Goal: Transaction & Acquisition: Purchase product/service

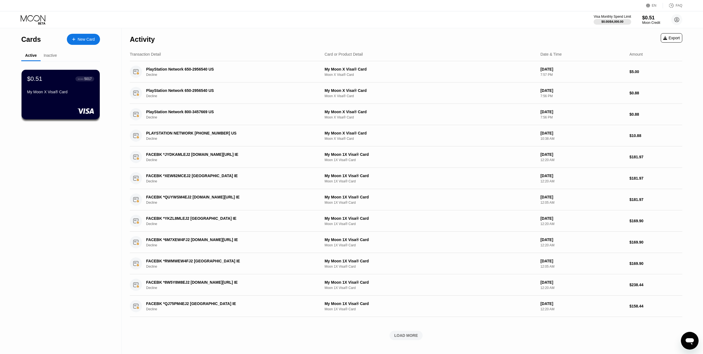
click at [662, 19] on div "Visa Monthly Spend Limit $0.00 / $4,000.00 $0.51 Moon Credit abdotantawya@gmail…" at bounding box center [638, 19] width 89 height 11
click at [631, 16] on div "Visa Monthly Spend Limit" at bounding box center [613, 17] width 38 height 4
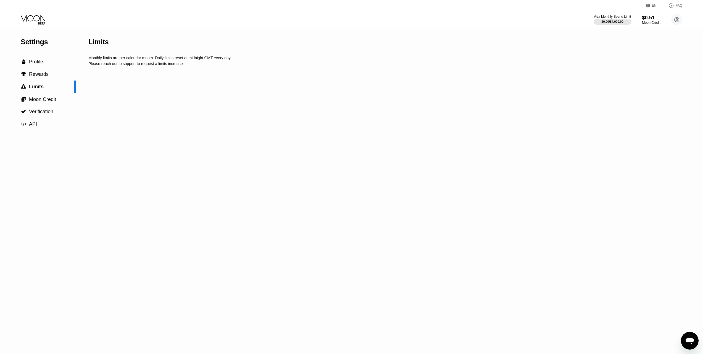
click at [645, 21] on div "Moon Credit" at bounding box center [651, 23] width 19 height 4
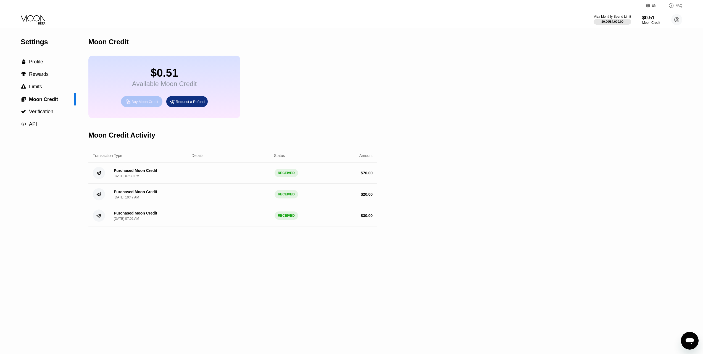
click at [151, 107] on div "Buy Moon Credit" at bounding box center [141, 101] width 41 height 11
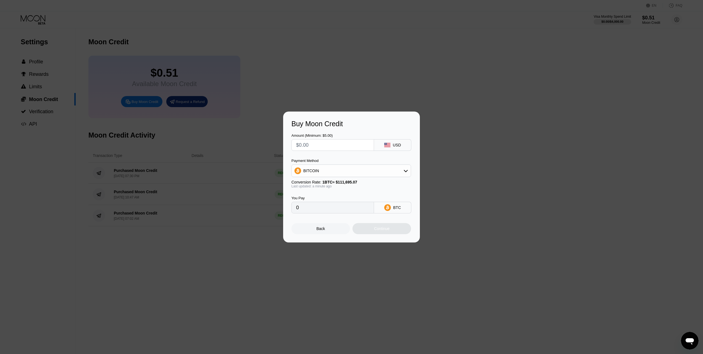
click at [331, 142] on input "text" at bounding box center [332, 144] width 73 height 11
click at [368, 170] on div "BITCOIN" at bounding box center [351, 170] width 119 height 11
click at [346, 196] on div "USDT on TRON" at bounding box center [355, 198] width 104 height 4
click at [349, 159] on div "Payment Method" at bounding box center [352, 160] width 120 height 4
click at [343, 145] on input "text" at bounding box center [332, 144] width 73 height 11
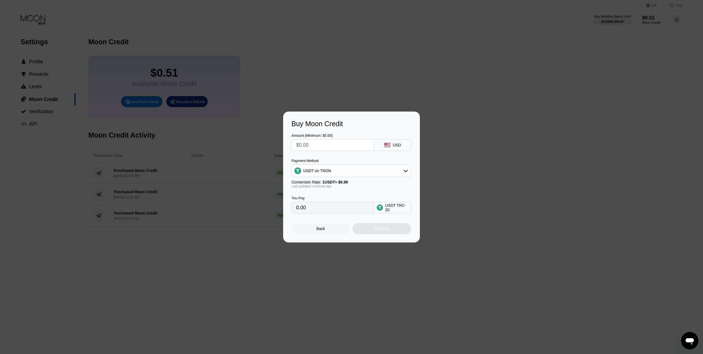
click at [342, 174] on div "USDT on TRON" at bounding box center [351, 170] width 119 height 11
click at [343, 187] on div "BITCOIN" at bounding box center [355, 186] width 104 height 4
type input "0"
click at [334, 147] on input "text" at bounding box center [332, 144] width 73 height 11
click at [397, 210] on div "BTC" at bounding box center [397, 207] width 8 height 4
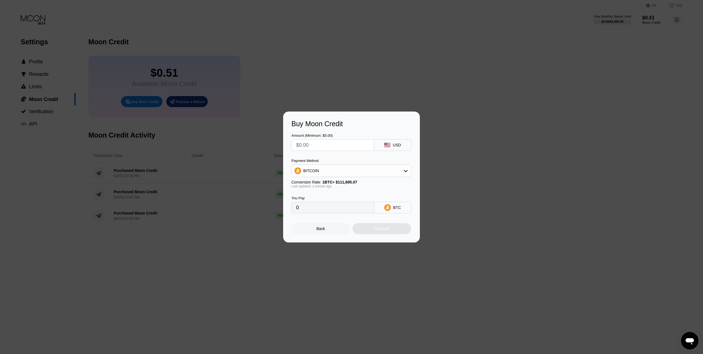
click at [334, 228] on div "Back" at bounding box center [321, 228] width 59 height 11
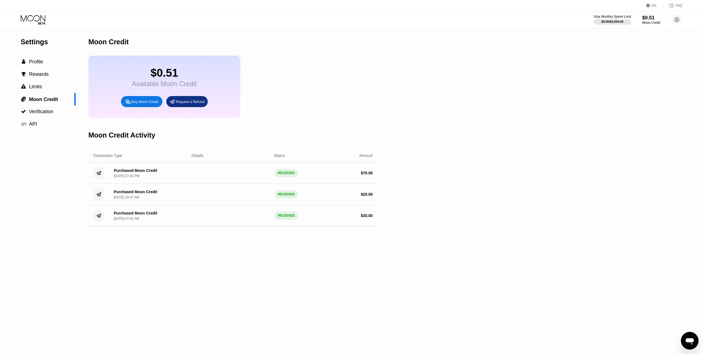
click at [178, 101] on div "Request a Refund" at bounding box center [186, 101] width 41 height 11
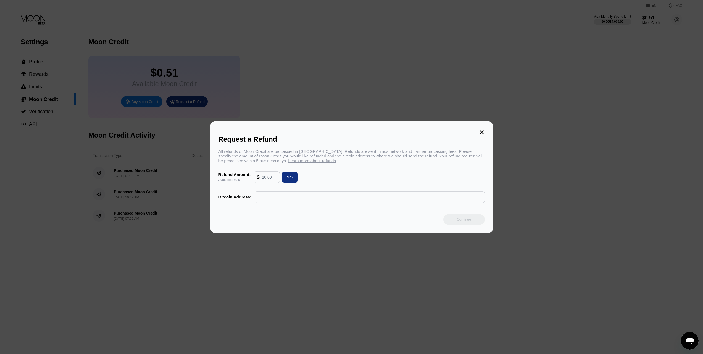
click at [485, 131] on div "Request a Refund All refunds of Moon Credit are processed in Bitcoin. Refunds a…" at bounding box center [351, 177] width 283 height 112
click at [485, 130] on icon at bounding box center [482, 132] width 6 height 6
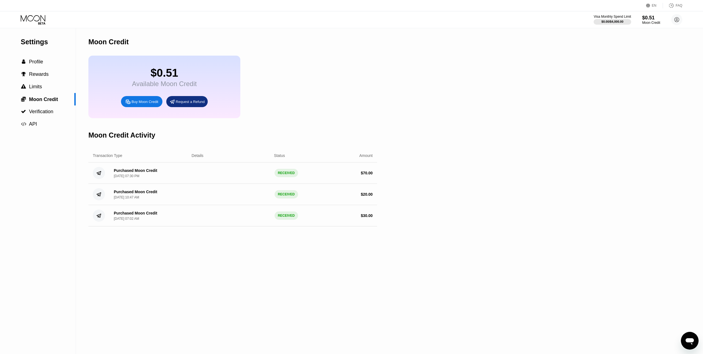
click at [148, 103] on div "Buy Moon Credit" at bounding box center [141, 101] width 41 height 11
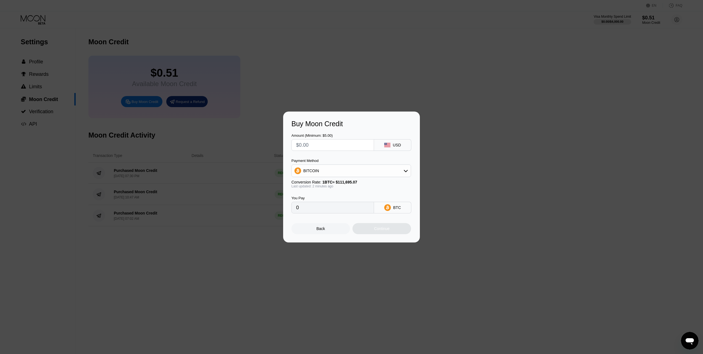
click at [372, 147] on div at bounding box center [333, 145] width 83 height 12
click at [362, 147] on input "text" at bounding box center [332, 144] width 73 height 11
click at [344, 168] on div "BITCOIN" at bounding box center [351, 170] width 119 height 11
click at [332, 193] on div "USDT on TRON" at bounding box center [351, 197] width 116 height 11
type input "0.00"
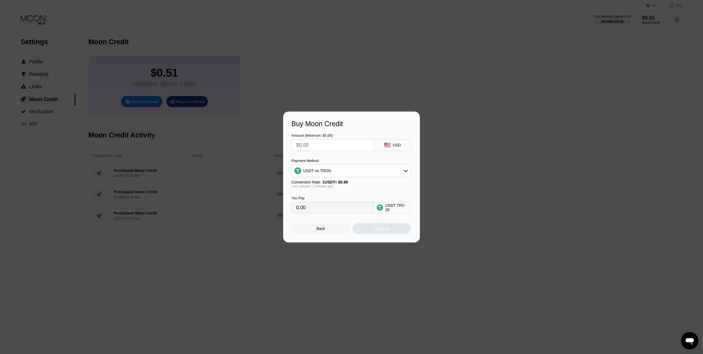
click at [358, 174] on div "USDT on TRON" at bounding box center [351, 170] width 119 height 11
click at [359, 173] on div "USDT on TRON" at bounding box center [351, 170] width 119 height 11
click at [340, 184] on span "1 USDT ≈ $0.99" at bounding box center [336, 182] width 26 height 4
click at [342, 174] on div "USDT on TRON" at bounding box center [351, 170] width 119 height 11
click at [343, 172] on div "USDT on TRON" at bounding box center [351, 170] width 119 height 11
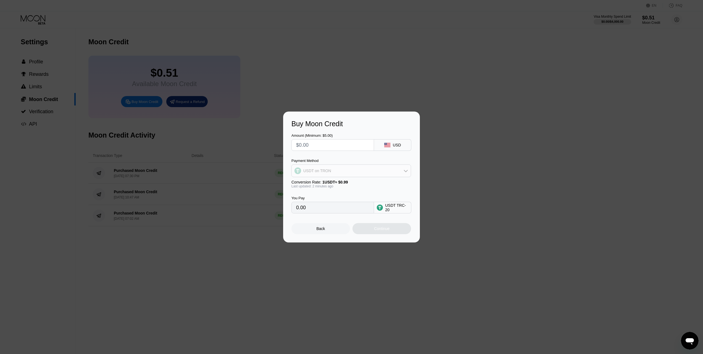
click at [339, 171] on div "USDT on TRON" at bounding box center [351, 170] width 119 height 11
click at [330, 200] on span "USDT on TRON" at bounding box center [319, 198] width 28 height 4
click at [336, 207] on input "0.00" at bounding box center [332, 207] width 73 height 11
click at [343, 209] on input "0.00" at bounding box center [332, 207] width 73 height 11
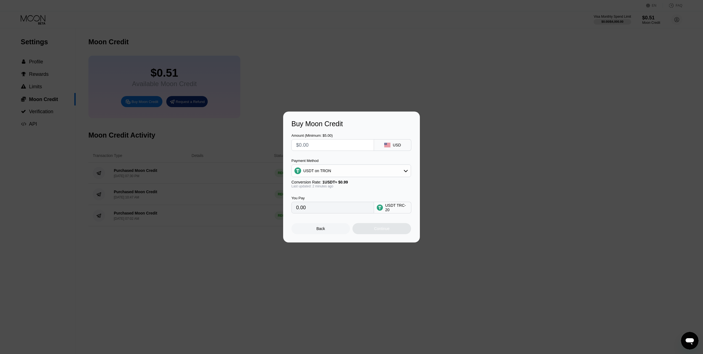
click at [328, 137] on div "Amount (Minimum: $5.00)" at bounding box center [333, 141] width 83 height 17
click at [325, 143] on input "text" at bounding box center [332, 144] width 73 height 11
type input "$1"
type input "1.01"
type input "$15"
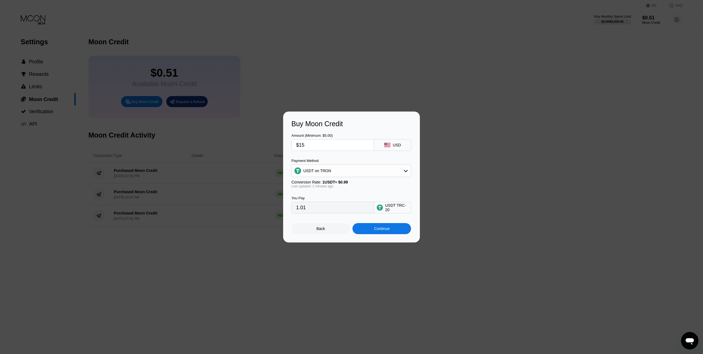
type input "15.15"
type input "$15"
click at [360, 128] on div "Amount (Minimum: $5.00) $15 USD" at bounding box center [352, 139] width 120 height 23
click at [392, 231] on div "Continue" at bounding box center [382, 228] width 59 height 11
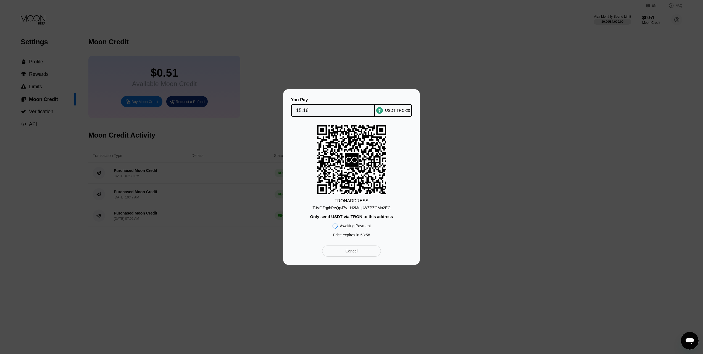
click at [361, 209] on div "TJVGZqphPeQpJ7v...H2MmpWZPZGMo2EC" at bounding box center [352, 207] width 78 height 4
click at [349, 252] on div "Cancel" at bounding box center [352, 250] width 12 height 5
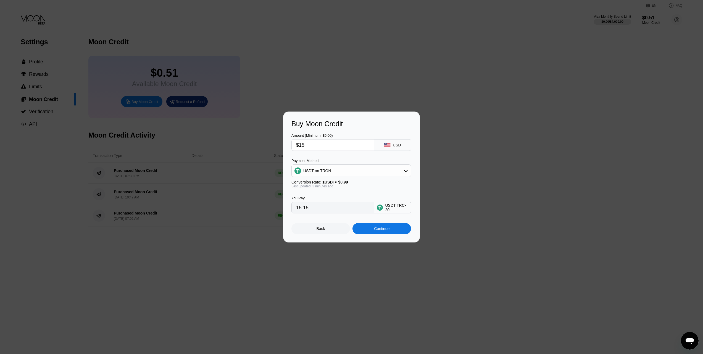
click at [319, 142] on input "$15" at bounding box center [332, 144] width 73 height 11
type input "$1"
type input "1.01"
type input "$10"
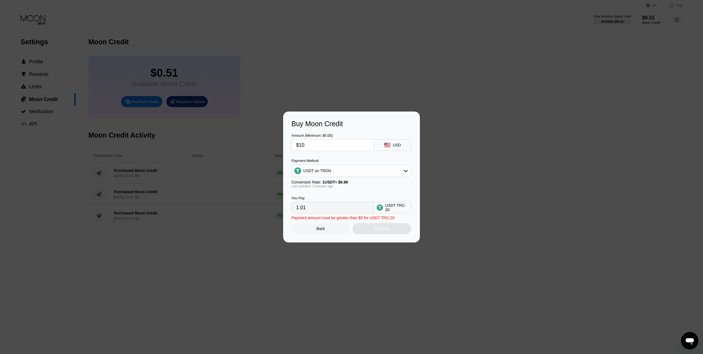
type input "10.10"
type input "$10"
click at [347, 133] on div "Amount (Minimum: $5.00)" at bounding box center [333, 135] width 83 height 4
click at [381, 229] on div "Continue" at bounding box center [381, 228] width 15 height 4
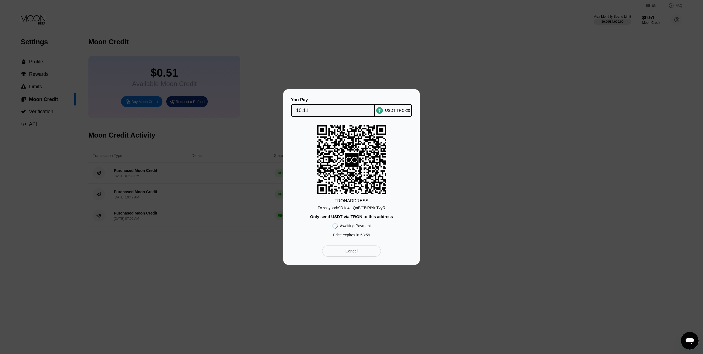
click at [357, 207] on div "TAzdqyoorh9D1e4...QnBCTsRiYinTvyR" at bounding box center [352, 207] width 68 height 4
click at [341, 208] on div "TAzdqyoorh9D1e4...QnBCTsRiYinTvyR" at bounding box center [352, 207] width 68 height 4
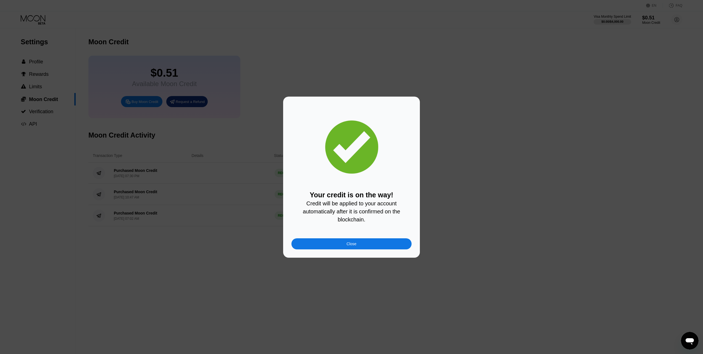
click at [326, 238] on div "Your credit is on the way! Credit will be applied to your account automatically…" at bounding box center [352, 177] width 120 height 144
click at [331, 245] on div "Close" at bounding box center [352, 243] width 120 height 11
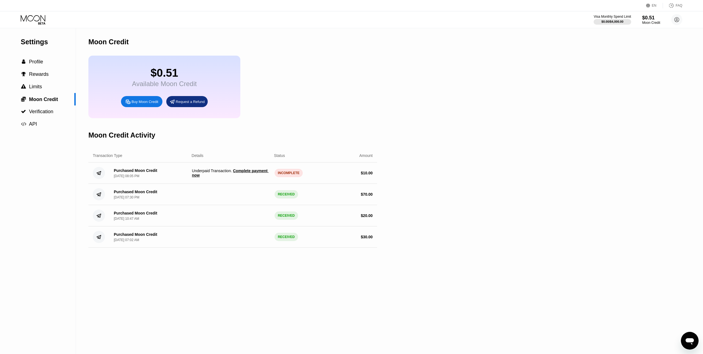
click at [258, 177] on span "Complete payment now" at bounding box center [230, 172] width 77 height 9
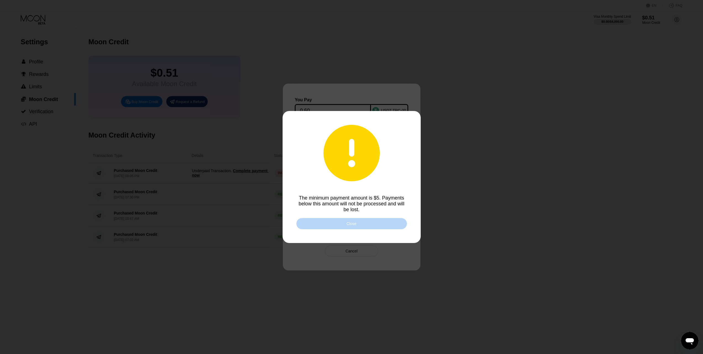
click at [363, 226] on div "Close" at bounding box center [352, 223] width 111 height 11
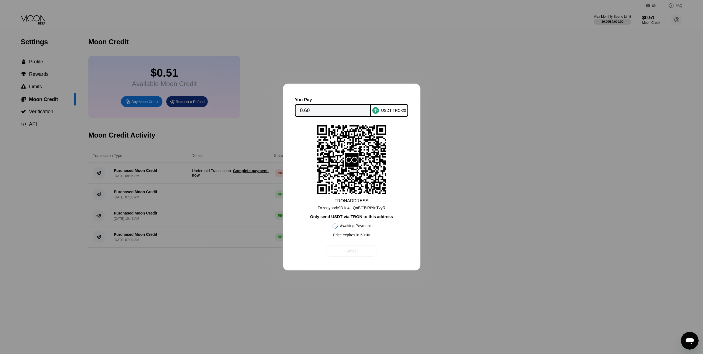
click at [355, 253] on div "Cancel" at bounding box center [352, 250] width 12 height 5
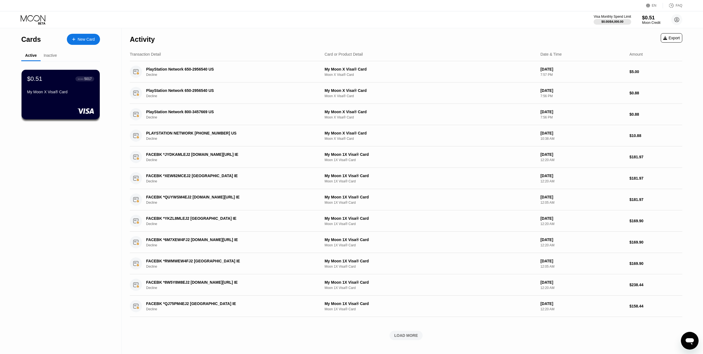
click at [649, 18] on div "$0.51" at bounding box center [651, 18] width 19 height 6
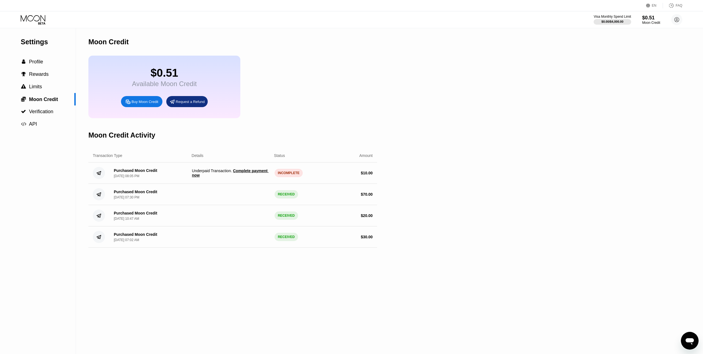
click at [148, 107] on div "Buy Moon Credit" at bounding box center [141, 101] width 41 height 11
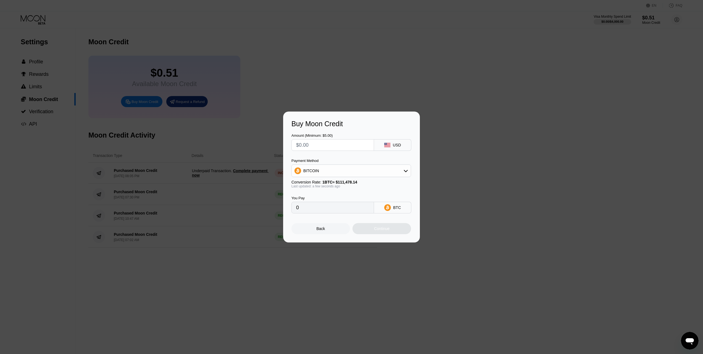
click at [348, 178] on div "Payment Method BITCOIN Conversion Rate: 1 BTC ≈ $111,478.14 Last updated: a few…" at bounding box center [352, 173] width 120 height 30
click at [351, 176] on div "BITCOIN" at bounding box center [351, 170] width 119 height 11
click at [329, 146] on input "text" at bounding box center [332, 144] width 73 height 11
click at [322, 208] on input "0" at bounding box center [332, 207] width 73 height 11
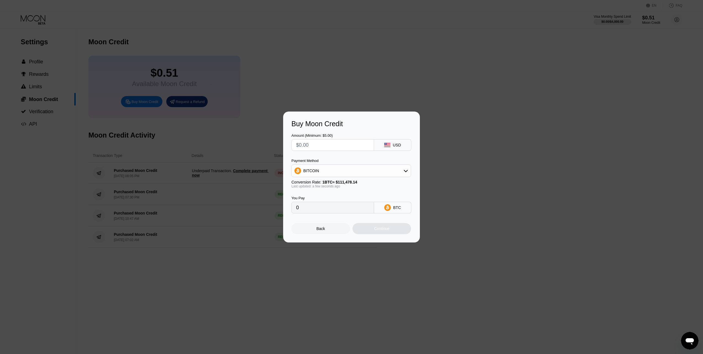
click at [336, 142] on input "text" at bounding box center [332, 144] width 73 height 11
click at [328, 176] on div "BITCOIN" at bounding box center [352, 170] width 120 height 13
click at [328, 173] on div "BITCOIN" at bounding box center [351, 170] width 119 height 11
click at [323, 197] on span "USDT on TRON" at bounding box center [319, 198] width 28 height 4
type input "0.00"
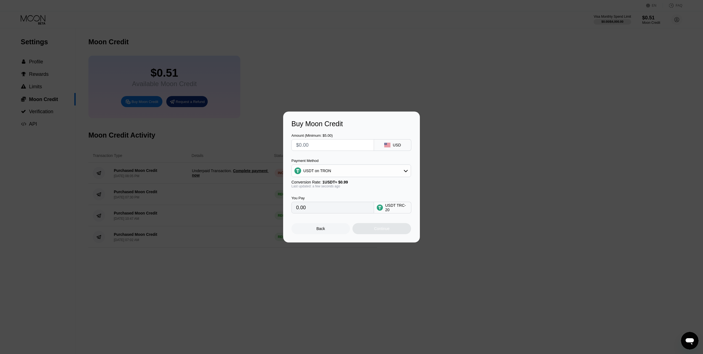
click at [344, 162] on div "Payment Method" at bounding box center [352, 160] width 120 height 4
click at [363, 208] on input "0.00" at bounding box center [332, 207] width 73 height 11
click at [398, 213] on div "USDT TRC-20" at bounding box center [392, 207] width 37 height 12
click at [396, 212] on div "USDT TRC-20" at bounding box center [396, 207] width 23 height 9
click at [396, 211] on div "USDT TRC-20" at bounding box center [396, 207] width 23 height 9
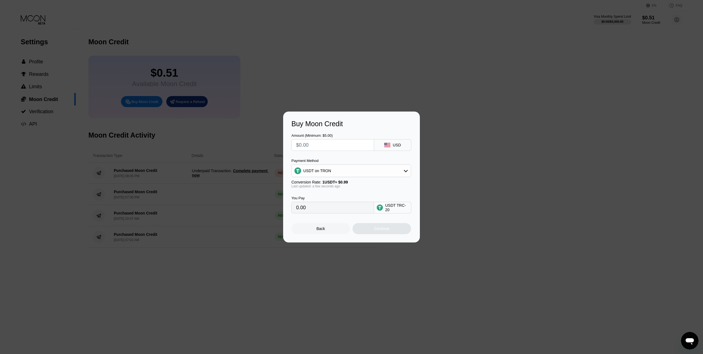
click at [397, 208] on div "USDT TRC-20" at bounding box center [396, 207] width 23 height 9
click at [401, 205] on div "USDT TRC-20" at bounding box center [396, 207] width 23 height 9
click at [324, 207] on input "0.00" at bounding box center [332, 207] width 73 height 11
click at [324, 139] on input "text" at bounding box center [332, 144] width 73 height 11
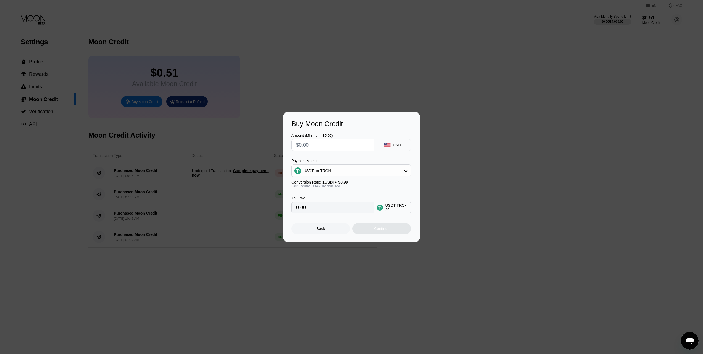
type input "$1"
type input "1.01"
type input "$15"
type input "15.15"
type input "$15"
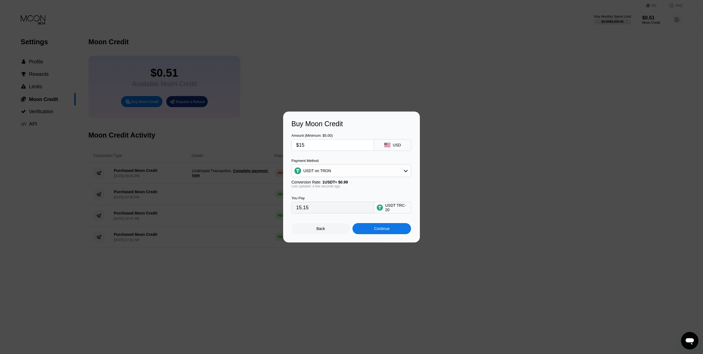
click at [354, 190] on div "You Pay 15.15 USDT TRC-20" at bounding box center [352, 200] width 120 height 25
click at [317, 177] on div "USDT on TRON" at bounding box center [352, 170] width 120 height 13
click at [318, 176] on div "USDT on TRON" at bounding box center [351, 170] width 119 height 11
click at [323, 187] on div "BITCOIN" at bounding box center [355, 186] width 104 height 4
type input "0.00013456"
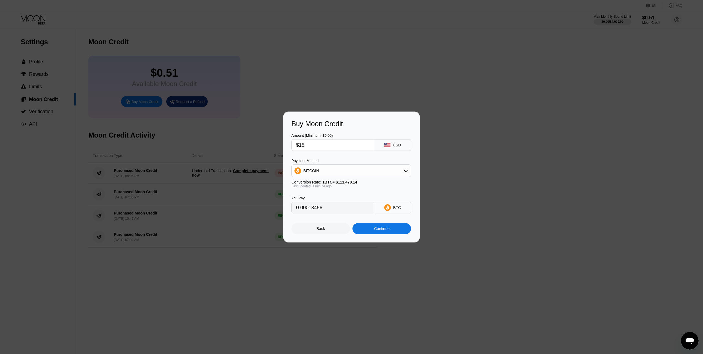
click at [327, 207] on input "0.00013456" at bounding box center [332, 207] width 73 height 11
click at [328, 147] on input "$15" at bounding box center [332, 144] width 73 height 11
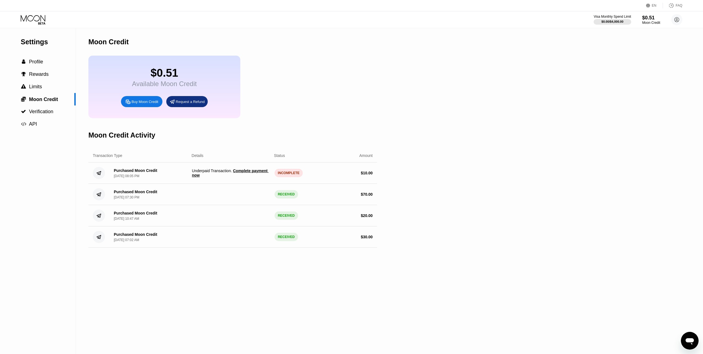
click at [257, 177] on span "Complete payment now" at bounding box center [230, 172] width 77 height 9
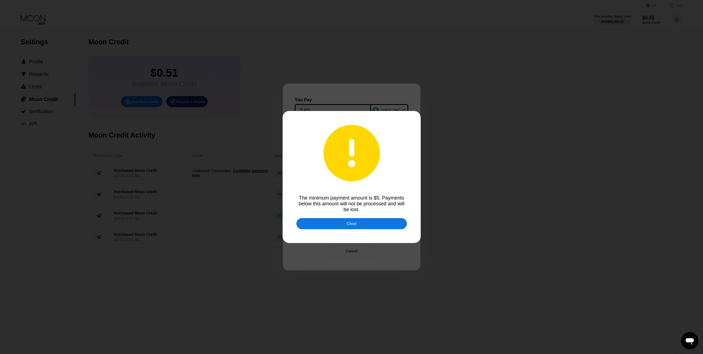
click at [378, 222] on div "Close" at bounding box center [352, 223] width 111 height 11
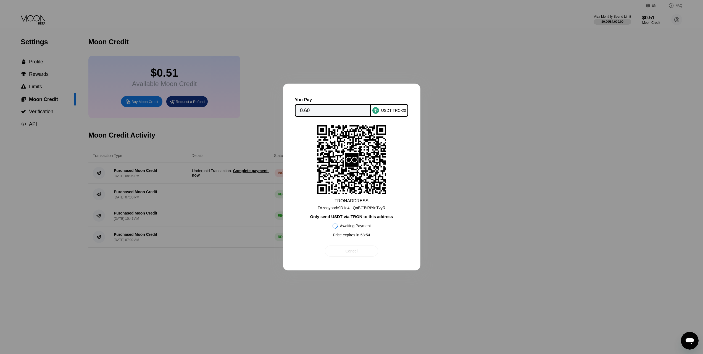
click at [368, 251] on div "Cancel" at bounding box center [351, 250] width 53 height 11
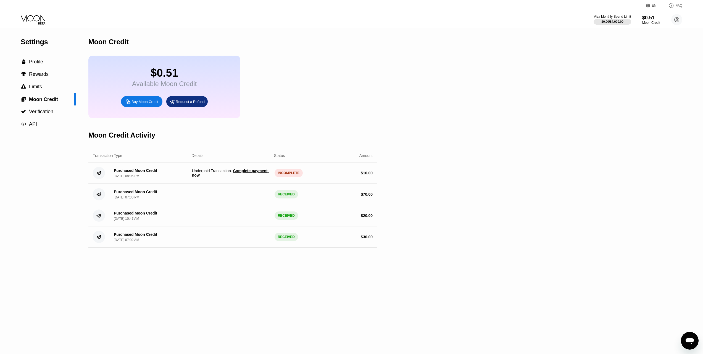
click at [257, 177] on span "Complete payment now" at bounding box center [230, 172] width 77 height 9
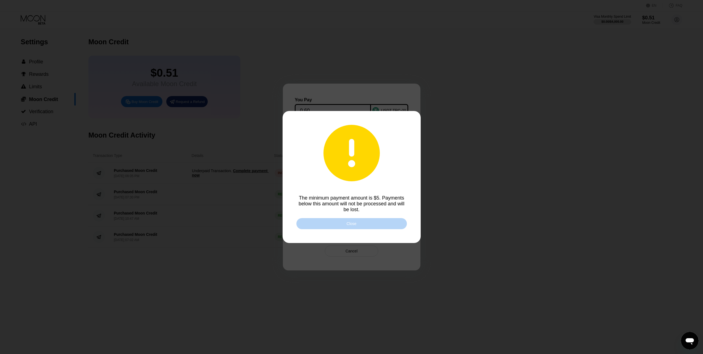
click at [360, 223] on div "Close" at bounding box center [352, 223] width 111 height 11
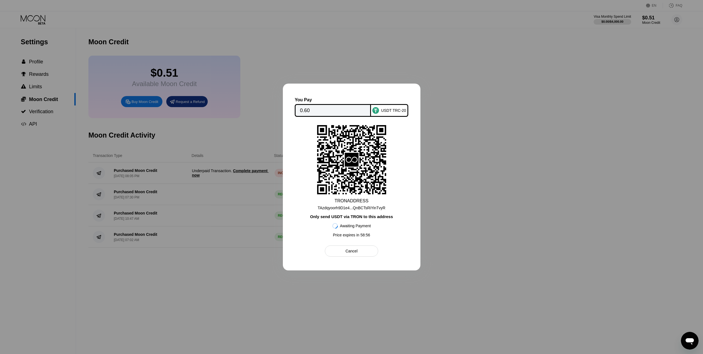
click at [334, 105] on input "0.60" at bounding box center [333, 110] width 66 height 11
click at [351, 248] on div "Cancel" at bounding box center [351, 250] width 53 height 11
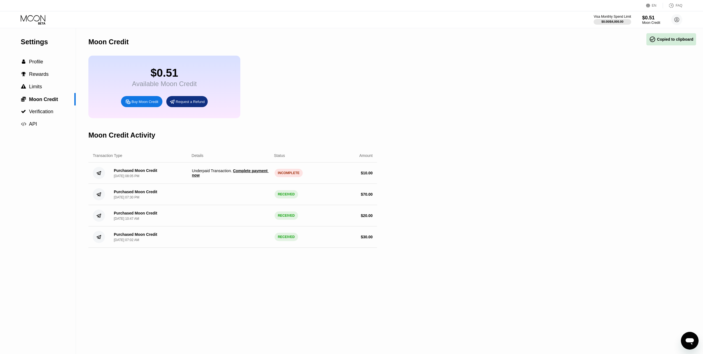
click at [151, 104] on div "Buy Moon Credit" at bounding box center [145, 101] width 27 height 5
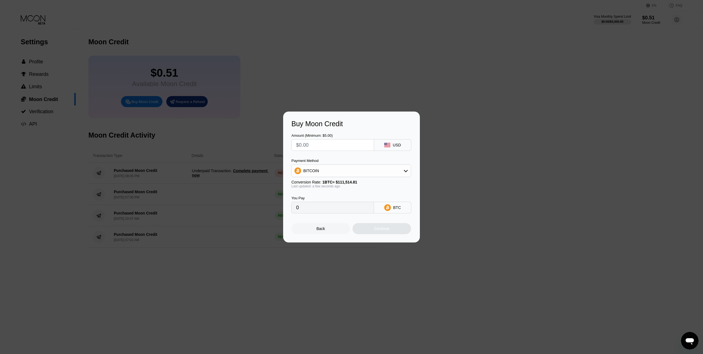
drag, startPoint x: 339, startPoint y: 239, endPoint x: 337, endPoint y: 233, distance: 6.6
click at [339, 239] on div "Buy Moon Credit Amount (Minimum: $5.00) USD Payment Method BITCOIN Conversion R…" at bounding box center [351, 176] width 137 height 131
click at [332, 226] on div "Back" at bounding box center [321, 228] width 59 height 11
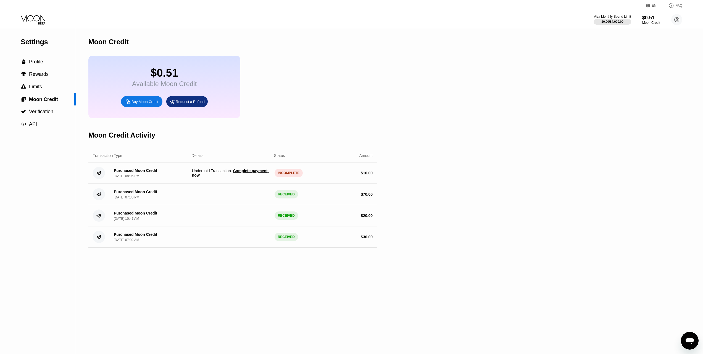
click at [251, 176] on span "Complete payment now" at bounding box center [230, 172] width 77 height 9
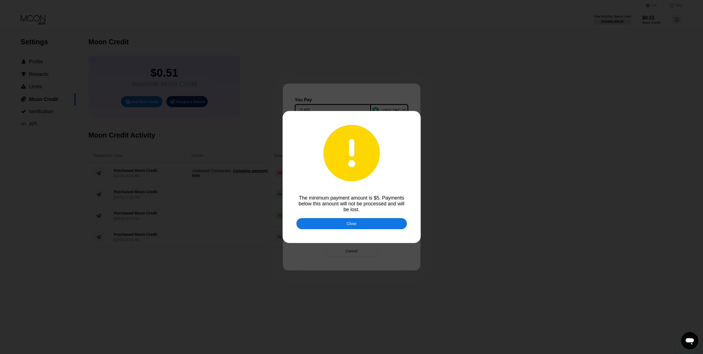
click at [354, 226] on div "Close" at bounding box center [352, 223] width 10 height 4
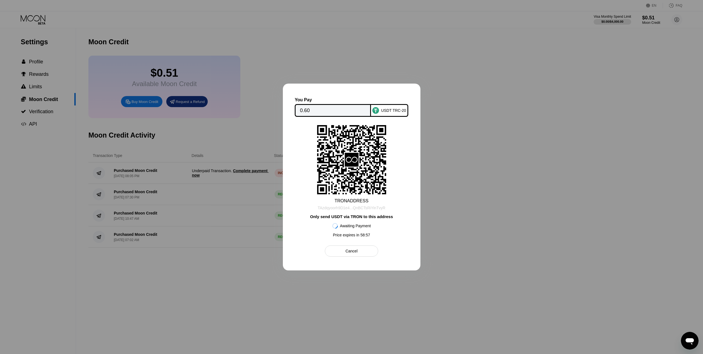
click at [355, 209] on div "TAzdqyoorh9D1e4...QnBCTsRiYinTvyR" at bounding box center [352, 207] width 68 height 4
click at [352, 256] on div "Cancel" at bounding box center [351, 250] width 53 height 11
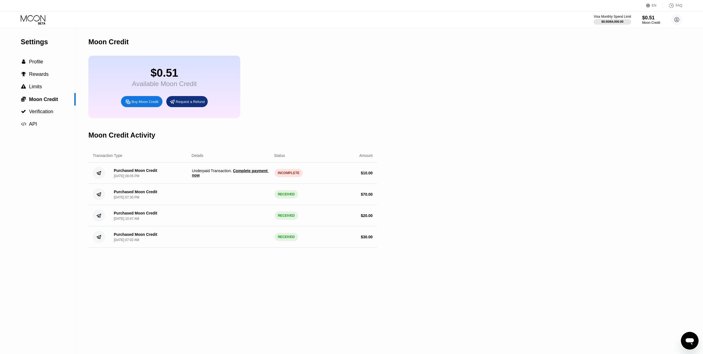
click at [257, 177] on span "Complete payment now" at bounding box center [230, 172] width 77 height 9
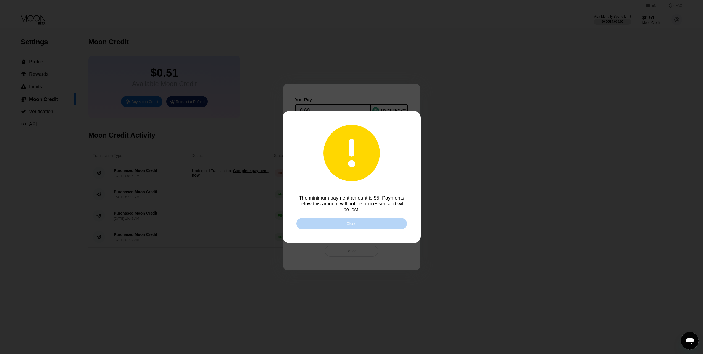
click at [336, 229] on div "Close" at bounding box center [352, 223] width 111 height 11
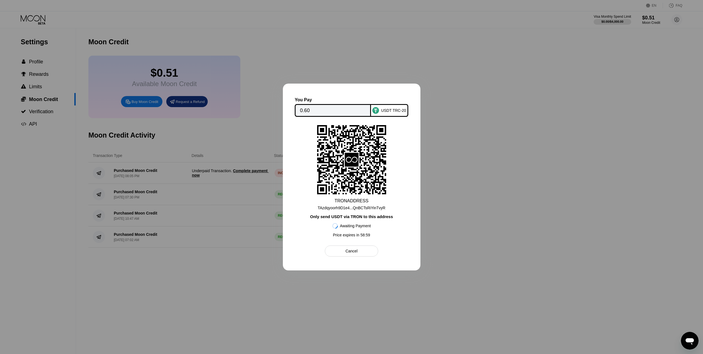
drag, startPoint x: 345, startPoint y: 248, endPoint x: 345, endPoint y: 252, distance: 3.9
click at [345, 249] on div "Cancel" at bounding box center [351, 250] width 53 height 11
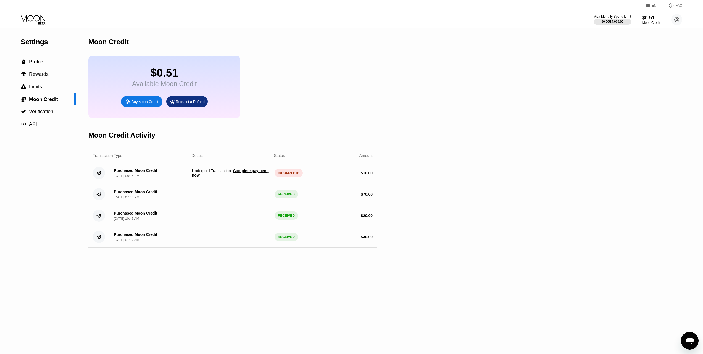
click at [235, 177] on span "Complete payment now" at bounding box center [230, 172] width 77 height 9
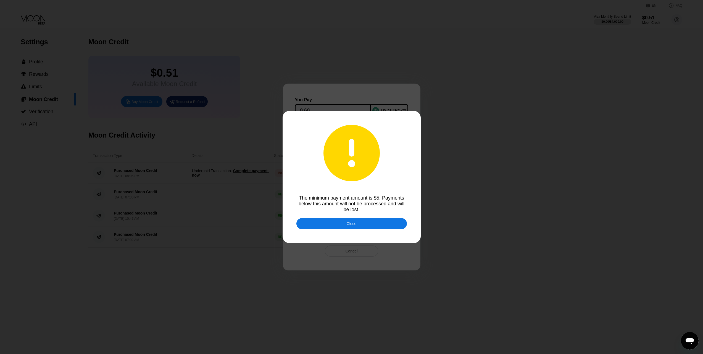
click at [347, 199] on div "The minimum payment amount is $5. Payments below this amount will not be proces…" at bounding box center [352, 203] width 111 height 17
copy div "The minimum payment amount is $5. Payments below this amount will not be proces…"
click at [359, 229] on div "Close" at bounding box center [352, 223] width 111 height 11
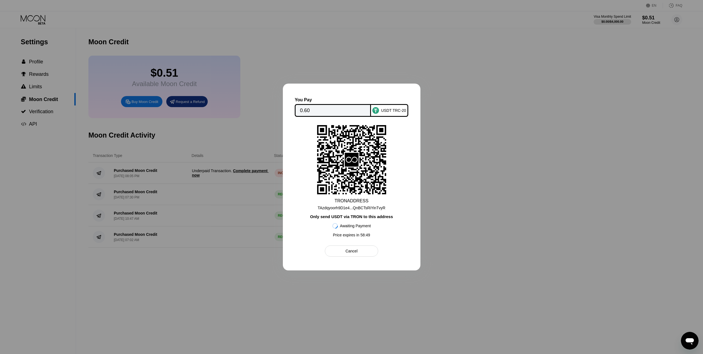
click at [306, 107] on input "0.60" at bounding box center [333, 110] width 66 height 11
click at [363, 206] on div "TAzdqyoorh9D1e4...QnBCTsRiYinTvyR" at bounding box center [352, 207] width 68 height 4
click at [399, 106] on div "USDT TRC-20" at bounding box center [389, 110] width 37 height 13
click at [357, 253] on div "Cancel" at bounding box center [352, 250] width 12 height 5
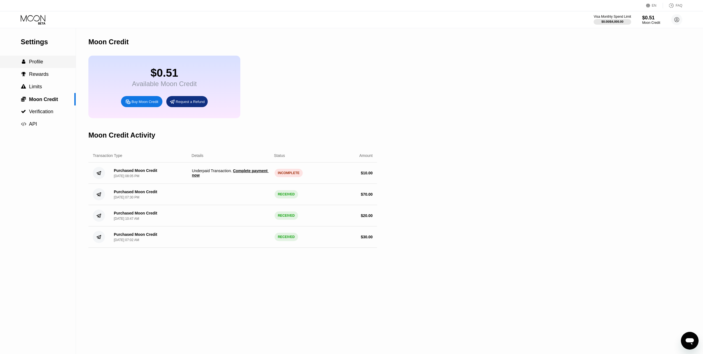
click at [43, 64] on span "Profile" at bounding box center [36, 62] width 14 height 6
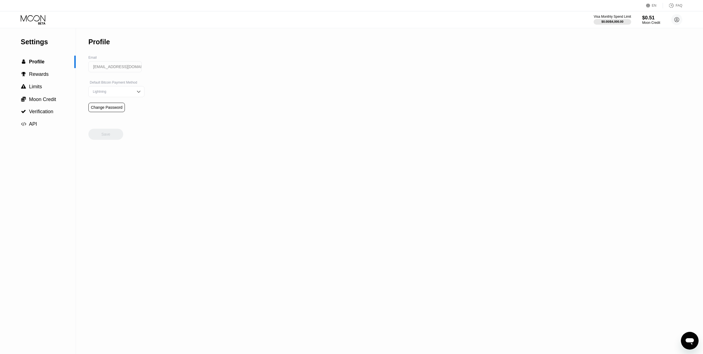
click at [33, 16] on icon at bounding box center [34, 20] width 26 height 10
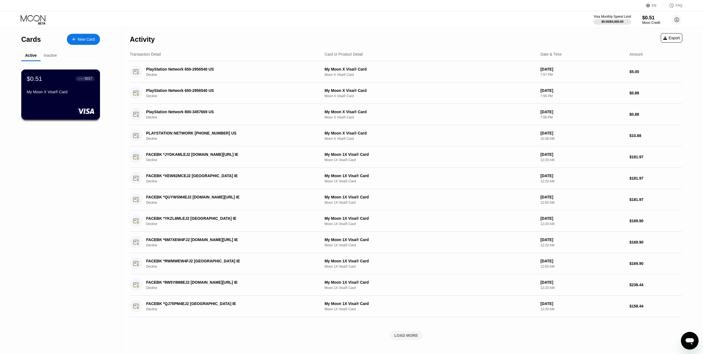
click at [79, 106] on div "$0.51 ● ● ● ● 5017 My Moon X Visa® Card" at bounding box center [60, 94] width 79 height 50
click at [49, 55] on div "Inactive" at bounding box center [50, 55] width 13 height 4
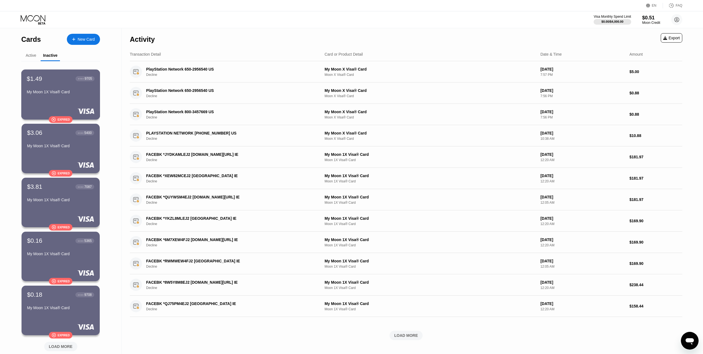
click at [69, 96] on div "My Moon 1X Visa® Card" at bounding box center [61, 93] width 68 height 7
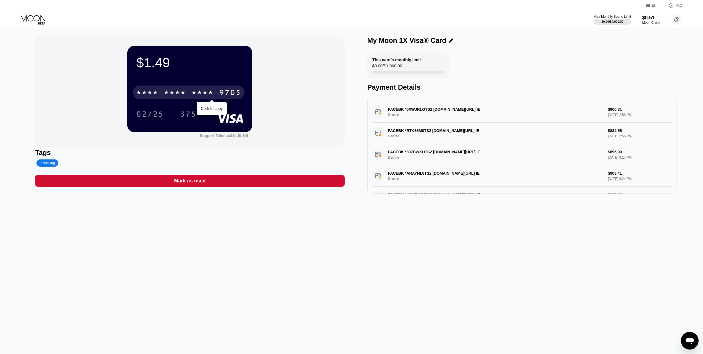
click at [171, 94] on div "* * * *" at bounding box center [175, 93] width 22 height 9
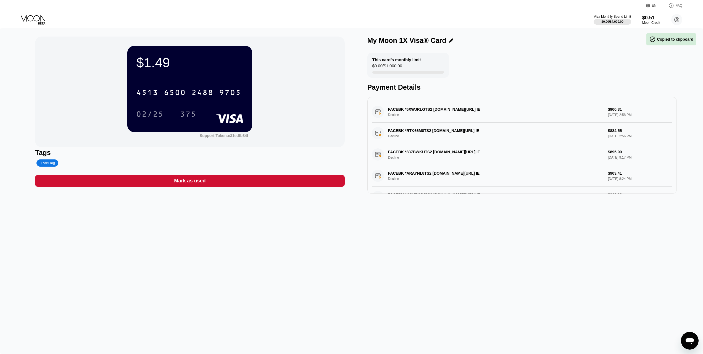
click at [235, 185] on div "Mark as used" at bounding box center [190, 181] width 310 height 12
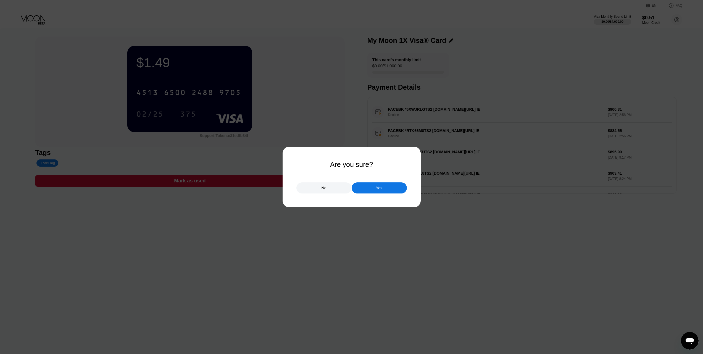
click at [315, 188] on div "No" at bounding box center [324, 187] width 55 height 11
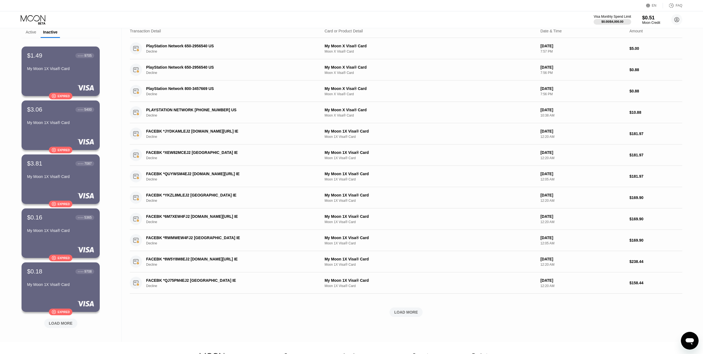
scroll to position [28, 0]
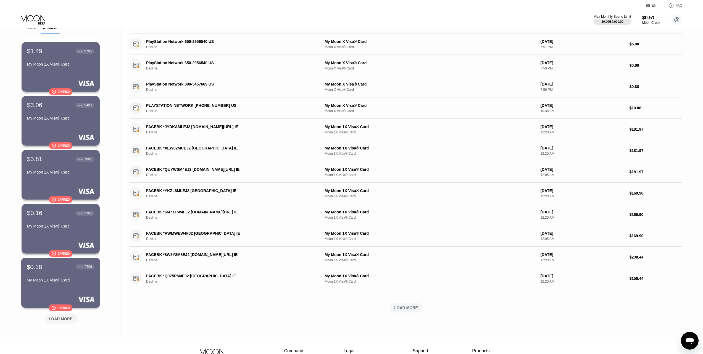
click at [70, 272] on div "$0.18 ● ● ● ● 9708 My Moon 1X Visa® Card" at bounding box center [61, 273] width 68 height 21
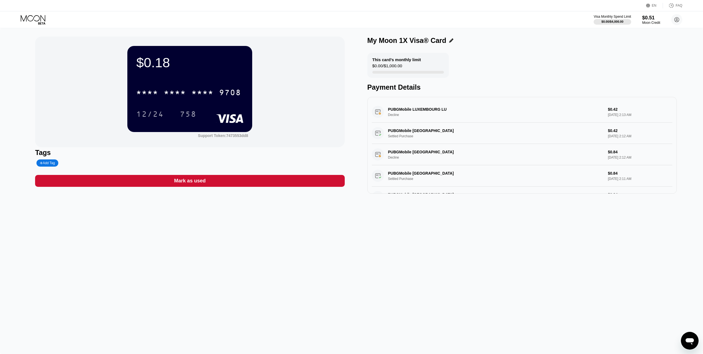
click at [226, 183] on div "Mark as used" at bounding box center [190, 181] width 310 height 12
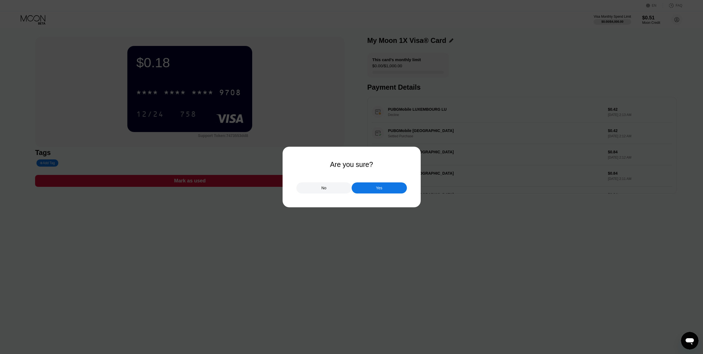
click at [392, 191] on div "Yes" at bounding box center [379, 187] width 55 height 11
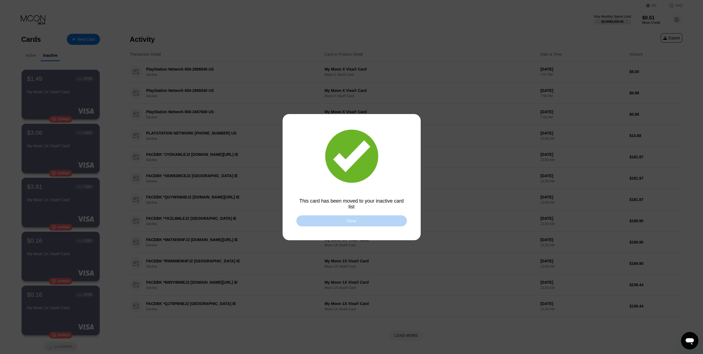
click at [373, 220] on div "Close" at bounding box center [352, 220] width 111 height 11
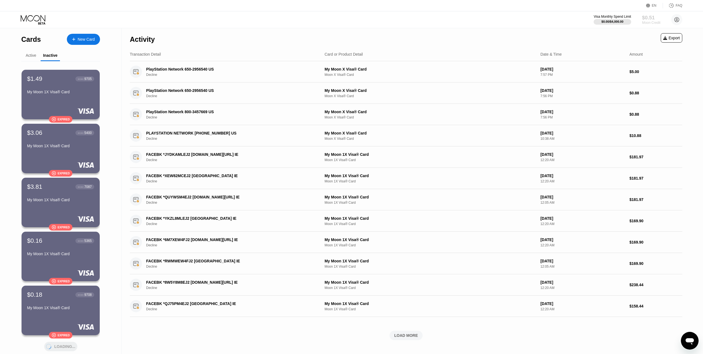
click at [651, 18] on div "$0.51" at bounding box center [651, 18] width 19 height 6
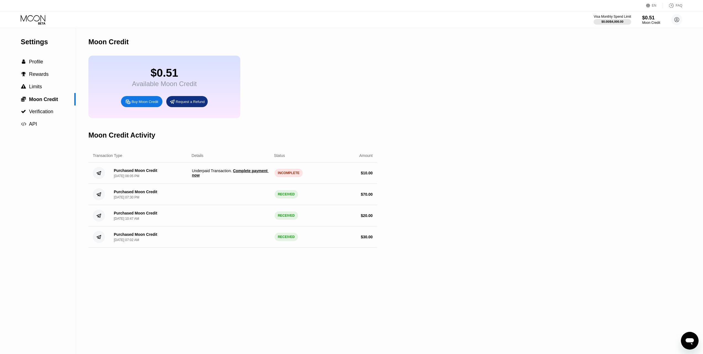
click at [242, 177] on span "Complete payment now" at bounding box center [230, 172] width 77 height 9
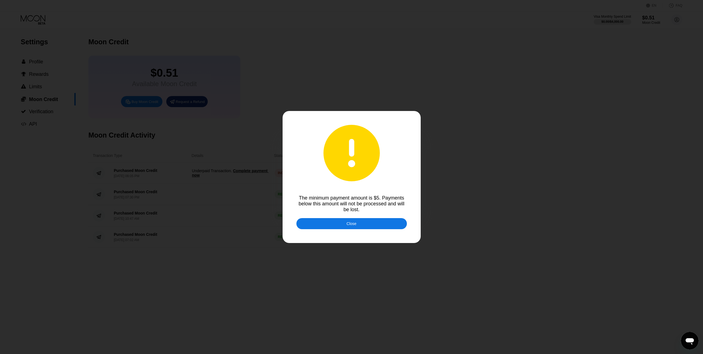
click at [327, 219] on div "Close" at bounding box center [352, 223] width 111 height 11
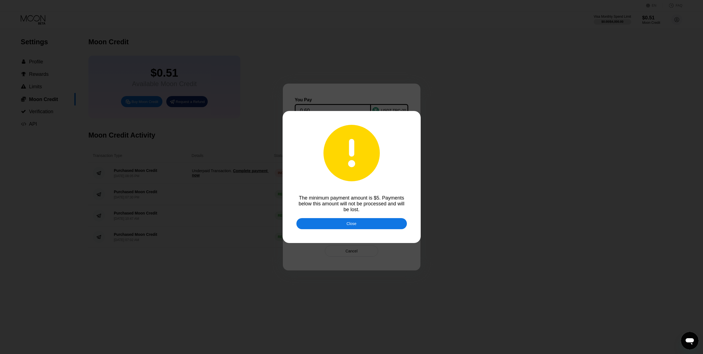
drag, startPoint x: 327, startPoint y: 224, endPoint x: 326, endPoint y: 221, distance: 2.8
click at [327, 224] on div "Close" at bounding box center [352, 223] width 111 height 11
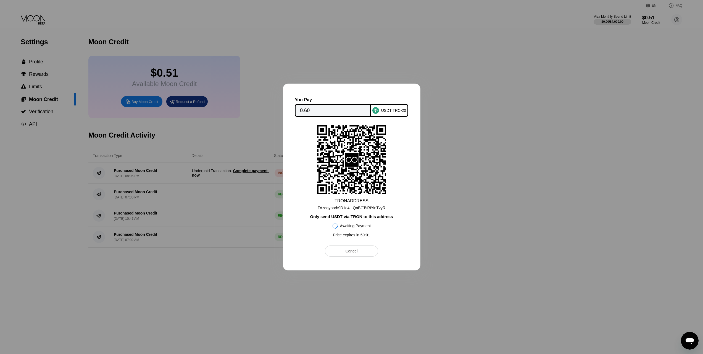
drag, startPoint x: 341, startPoint y: 247, endPoint x: 274, endPoint y: 220, distance: 72.2
click at [341, 247] on div "Cancel" at bounding box center [351, 250] width 53 height 11
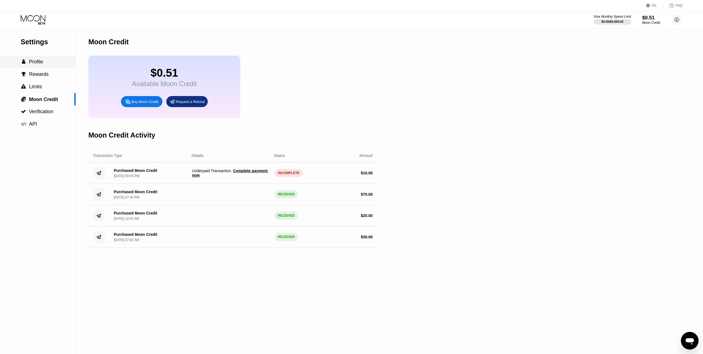
click at [44, 65] on div " Profile" at bounding box center [38, 62] width 76 height 6
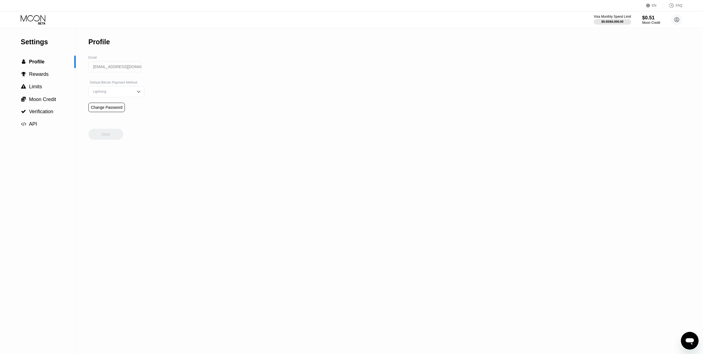
click at [39, 22] on icon at bounding box center [41, 23] width 7 height 2
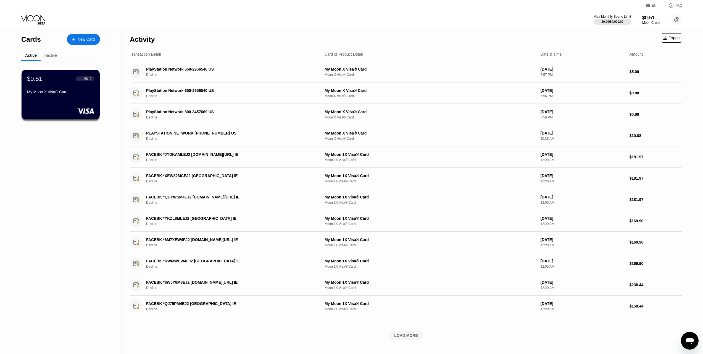
click at [45, 57] on div "Inactive" at bounding box center [50, 55] width 13 height 4
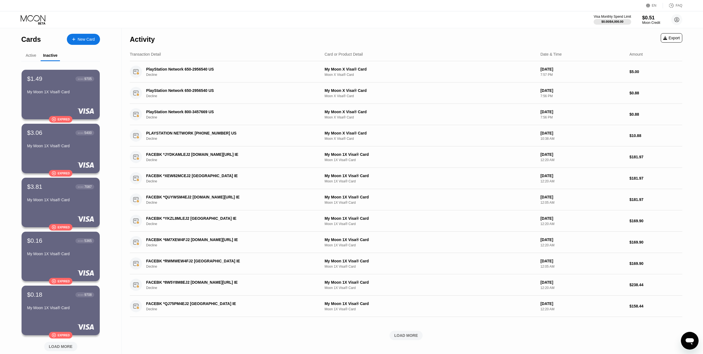
click at [93, 37] on div "New Card" at bounding box center [86, 39] width 17 height 5
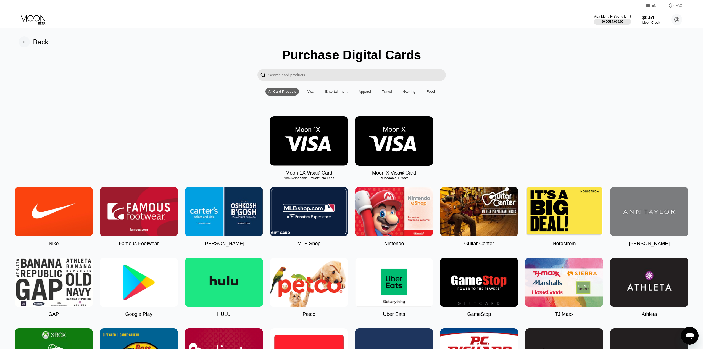
click at [330, 144] on img at bounding box center [309, 140] width 78 height 49
click at [307, 96] on div "Visa" at bounding box center [311, 92] width 12 height 8
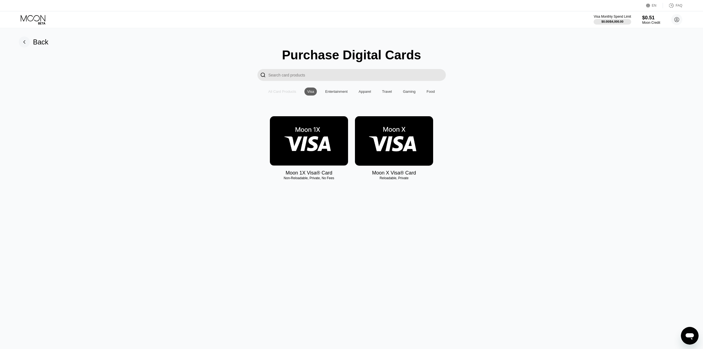
click at [284, 93] on div "All Card Products" at bounding box center [282, 92] width 28 height 4
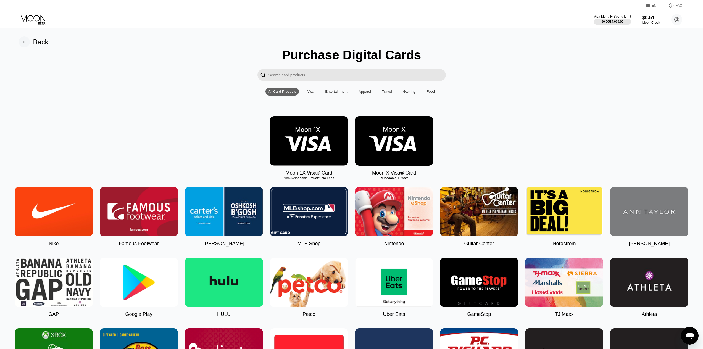
click at [328, 155] on img at bounding box center [309, 140] width 78 height 49
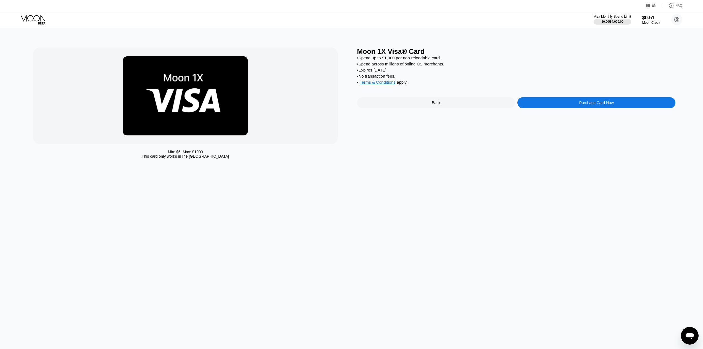
click at [553, 104] on div "Purchase Card Now" at bounding box center [597, 102] width 158 height 11
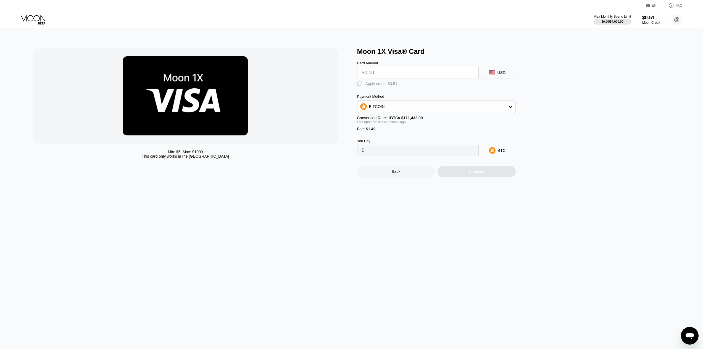
click at [380, 74] on input "text" at bounding box center [418, 72] width 112 height 11
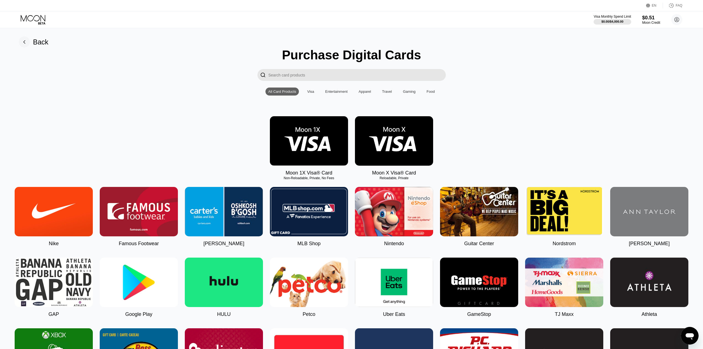
click at [368, 135] on img at bounding box center [394, 140] width 78 height 49
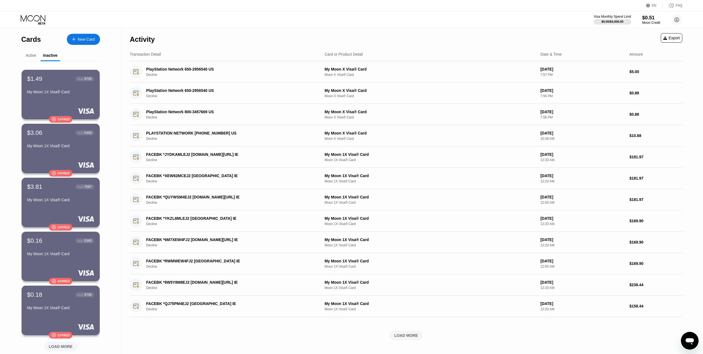
click at [38, 54] on div "Active" at bounding box center [30, 55] width 19 height 11
click at [34, 55] on div "Active" at bounding box center [31, 55] width 11 height 4
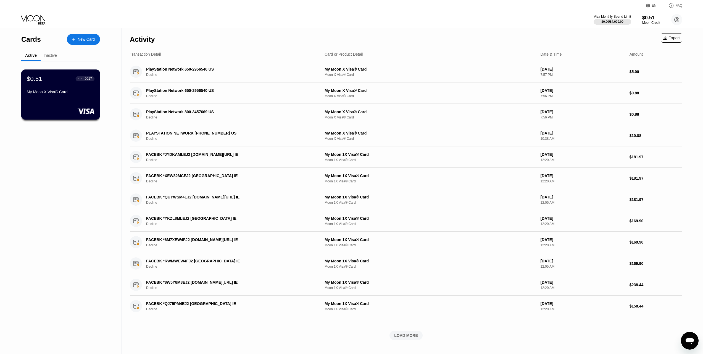
click at [59, 91] on div "$0.51 ● ● ● ● 5017 My Moon X Visa® Card" at bounding box center [61, 85] width 68 height 21
click at [52, 56] on div "Inactive" at bounding box center [50, 55] width 13 height 4
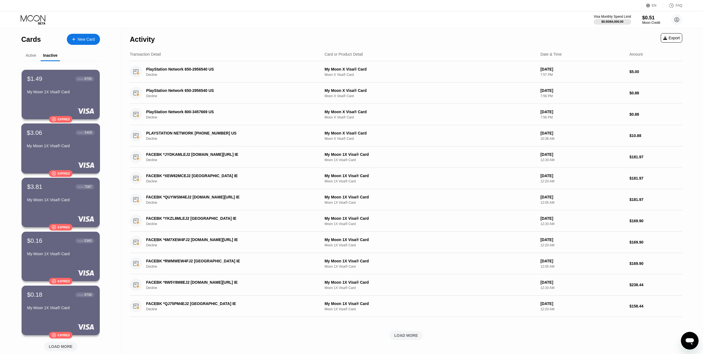
click at [49, 141] on div "$3.06 ● ● ● ● 5400 My Moon 1X Visa® Card" at bounding box center [61, 139] width 68 height 21
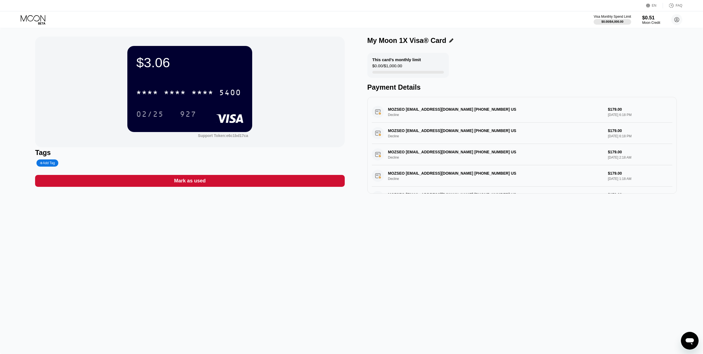
click at [226, 137] on div "Support Token: e6c1bd17ca" at bounding box center [223, 135] width 50 height 4
click at [409, 66] on div "This card’s monthly limit $0.00 / $1,000.00" at bounding box center [409, 65] width 82 height 25
click at [393, 64] on div "$0.00 / $1,000.00" at bounding box center [388, 66] width 30 height 7
click at [152, 112] on div "02/25" at bounding box center [150, 114] width 28 height 9
click at [174, 95] on div "* * * *" at bounding box center [175, 93] width 22 height 9
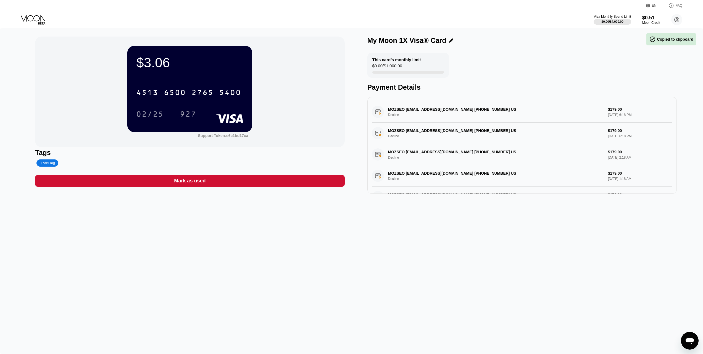
click at [46, 164] on div "Add Tag" at bounding box center [47, 163] width 15 height 4
click at [115, 161] on div at bounding box center [97, 162] width 125 height 7
click at [240, 143] on div "$3.06 4513 6500 2765 5400 02/25 927 Support Token: e6c1bd17ca" at bounding box center [190, 91] width 310 height 111
click at [640, 26] on div "Visa Monthly Spend Limit $0.00 / $4,000.00 $0.51 Moon Credit abdotantawya@gmail…" at bounding box center [351, 19] width 703 height 17
click at [620, 20] on div "$0.00 / $4,000.00" at bounding box center [612, 21] width 22 height 3
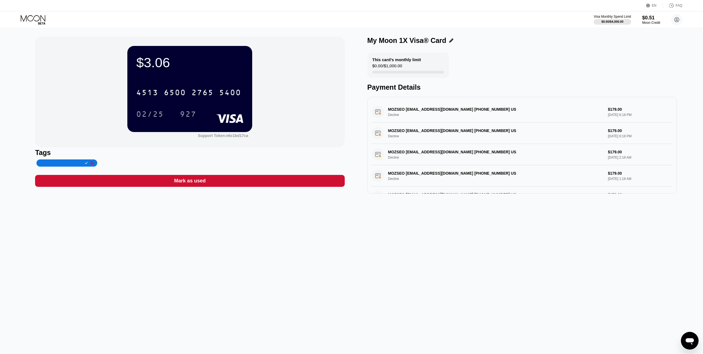
click at [642, 19] on div "Visa Monthly Spend Limit $0.00 / $4,000.00 $0.51 Moon Credit abdotantawya@gmail…" at bounding box center [638, 19] width 89 height 11
click at [648, 17] on div "$0.51" at bounding box center [651, 18] width 19 height 6
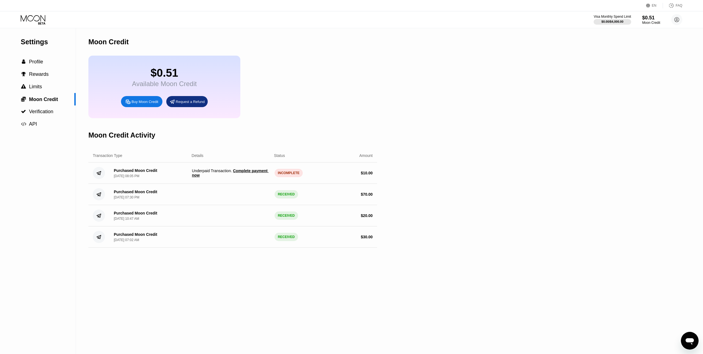
click at [247, 177] on span "Complete payment now" at bounding box center [230, 172] width 77 height 9
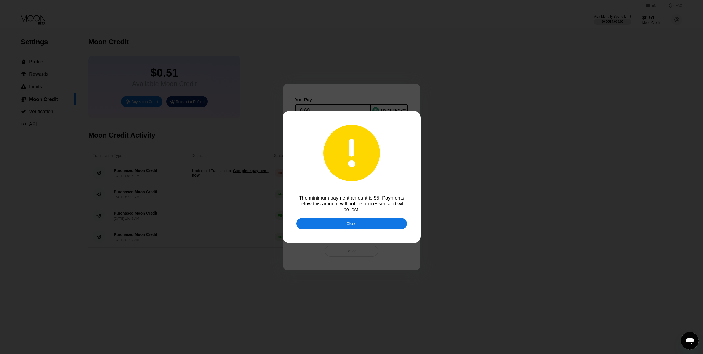
drag, startPoint x: 357, startPoint y: 216, endPoint x: 357, endPoint y: 222, distance: 5.5
click at [358, 217] on div at bounding box center [354, 177] width 708 height 354
click at [357, 224] on div "Close" at bounding box center [352, 223] width 111 height 11
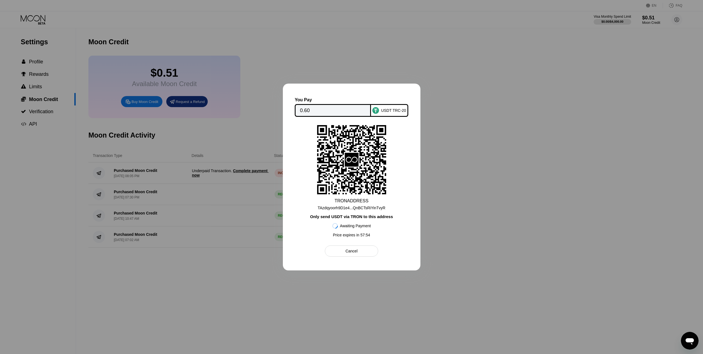
click at [340, 250] on div "Cancel" at bounding box center [351, 250] width 53 height 11
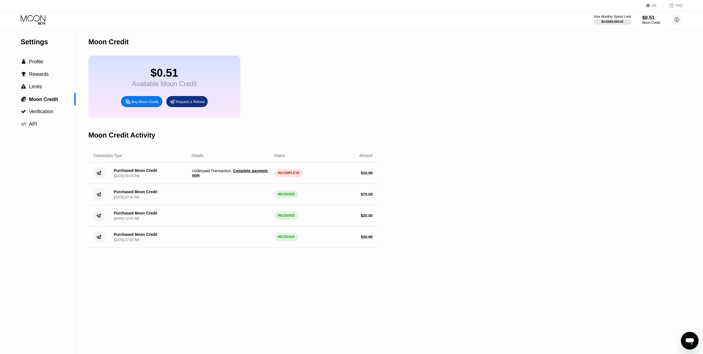
click at [263, 177] on span "Underpaid Transaction . Complete payment now" at bounding box center [231, 172] width 78 height 9
click at [255, 174] on div "Purchased Moon Credit Sep 22, 2025, 08:05 PM Underpaid Transaction . Complete p…" at bounding box center [232, 172] width 289 height 21
click at [253, 176] on span "Complete payment now" at bounding box center [230, 172] width 77 height 9
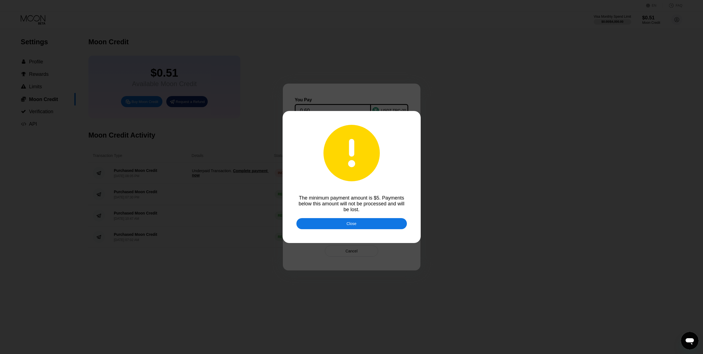
click at [362, 229] on div "Close" at bounding box center [352, 223] width 111 height 11
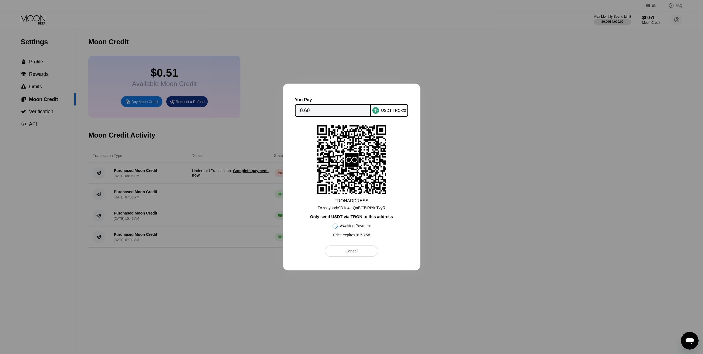
click at [371, 208] on div "TAzdqyoorh9D1e4...QnBCTsRiYinTvyR" at bounding box center [352, 207] width 68 height 4
click at [313, 108] on input "0.60" at bounding box center [333, 110] width 66 height 11
drag, startPoint x: 337, startPoint y: 250, endPoint x: 335, endPoint y: 252, distance: 3.4
click at [337, 250] on div "Cancel" at bounding box center [351, 250] width 53 height 11
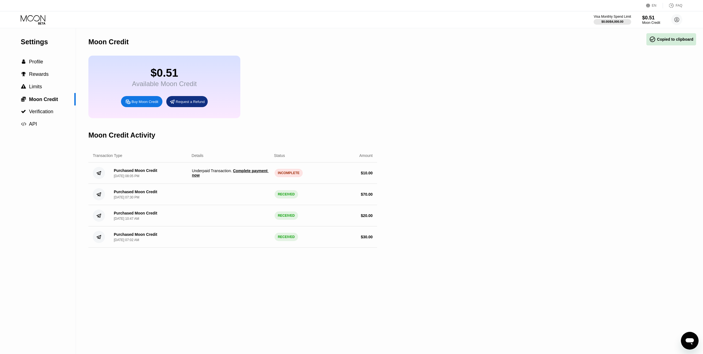
click at [151, 104] on div "Buy Moon Credit" at bounding box center [145, 101] width 27 height 5
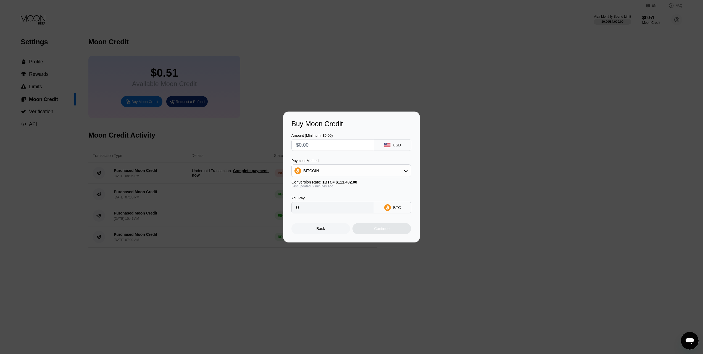
click at [339, 168] on div "BITCOIN" at bounding box center [351, 170] width 119 height 11
click at [346, 151] on div "Amount (Minimum: $5.00) USD Payment Method BITCOIN Conversion Rate: 1 BTC ≈ $11…" at bounding box center [352, 170] width 120 height 85
click at [346, 146] on input "text" at bounding box center [332, 144] width 73 height 11
type input "$5"
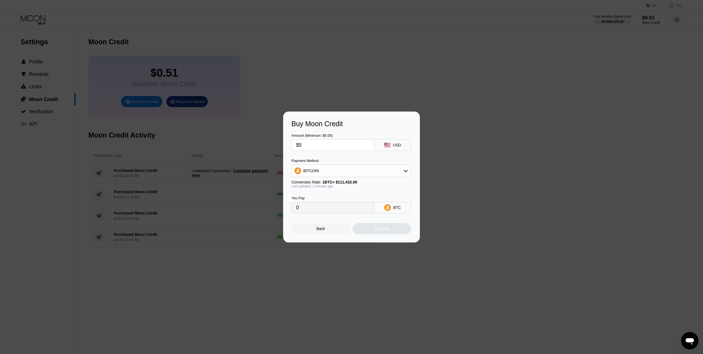
type input "0.00004488"
type input "$5"
click at [350, 159] on div "Payment Method" at bounding box center [352, 160] width 120 height 4
click at [390, 229] on div "Continue" at bounding box center [381, 228] width 15 height 4
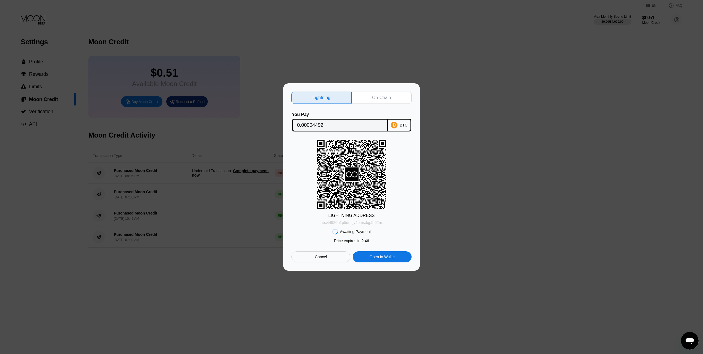
click at [355, 222] on div "lnbc44920n1p5dr...jy4pmsdqp5t62rm" at bounding box center [352, 222] width 64 height 4
click at [362, 223] on div "lnbc44920n1p5dr...jy4pmsdqp5t62rm" at bounding box center [352, 222] width 64 height 4
click at [324, 258] on div "Cancel" at bounding box center [321, 256] width 12 height 5
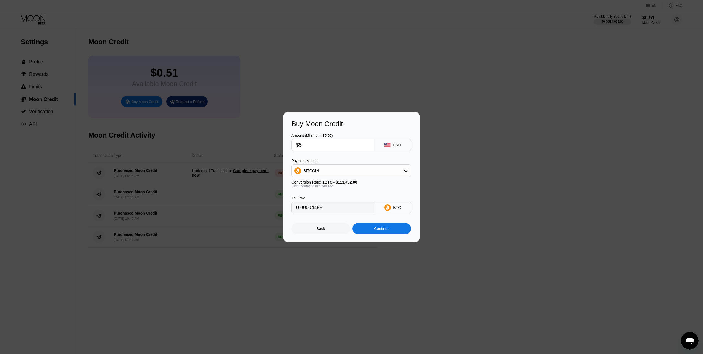
type input "0.00004490"
click at [320, 231] on div "Back" at bounding box center [321, 228] width 9 height 4
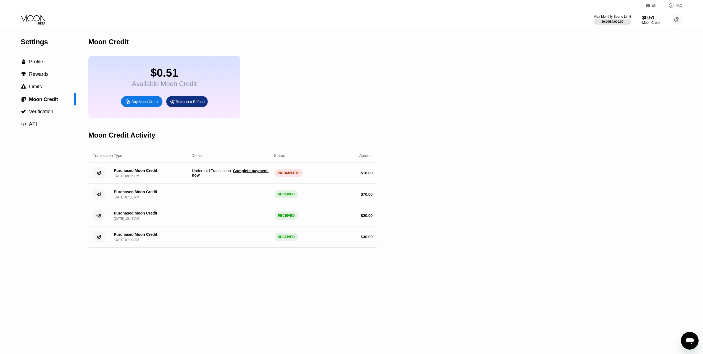
click at [256, 177] on span "Complete payment now" at bounding box center [230, 172] width 77 height 9
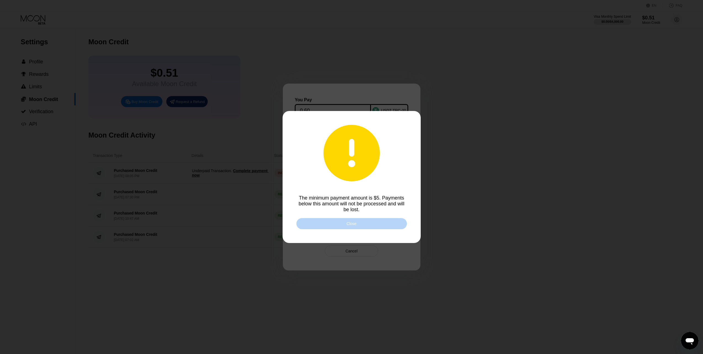
click at [391, 226] on div "Close" at bounding box center [352, 223] width 111 height 11
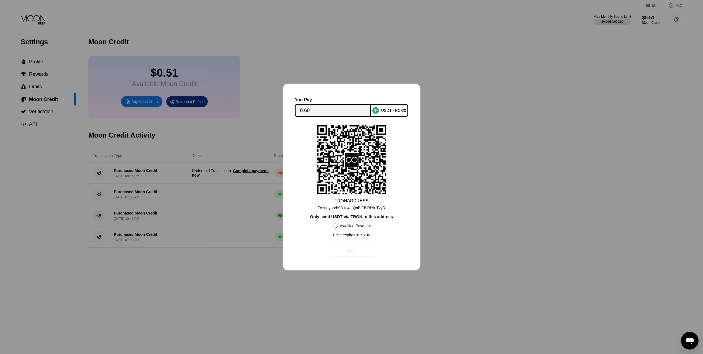
click at [358, 251] on div "Cancel" at bounding box center [351, 250] width 53 height 11
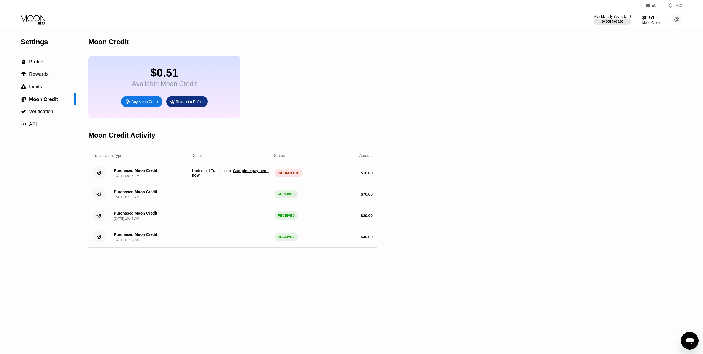
click at [255, 176] on span "Complete payment now" at bounding box center [230, 172] width 77 height 9
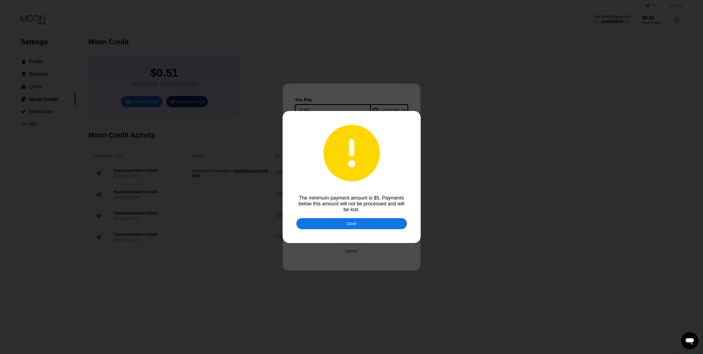
click at [343, 224] on div "Close" at bounding box center [352, 223] width 111 height 11
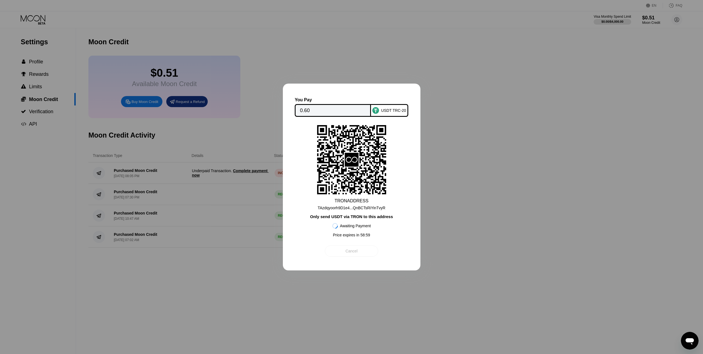
click at [339, 256] on div "Cancel" at bounding box center [351, 250] width 53 height 11
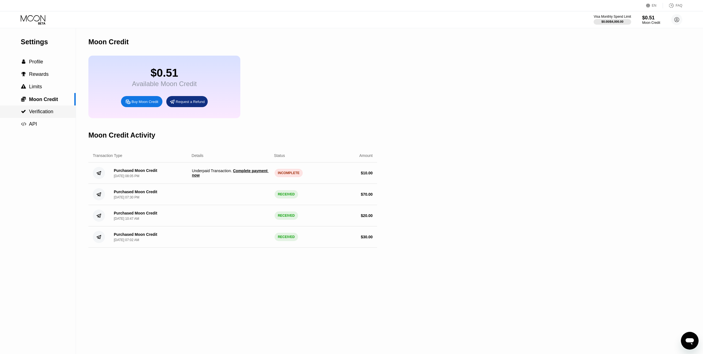
click at [48, 112] on span "Verification" at bounding box center [41, 112] width 24 height 6
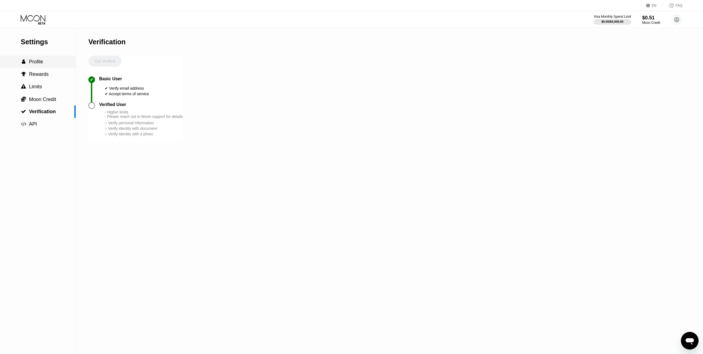
click at [40, 68] on div " Profile" at bounding box center [38, 62] width 76 height 12
click at [39, 88] on span "Limits" at bounding box center [35, 87] width 13 height 6
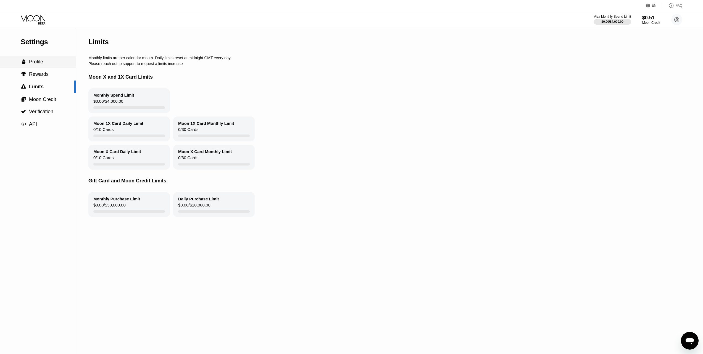
click at [46, 62] on div " Profile" at bounding box center [38, 62] width 76 height 6
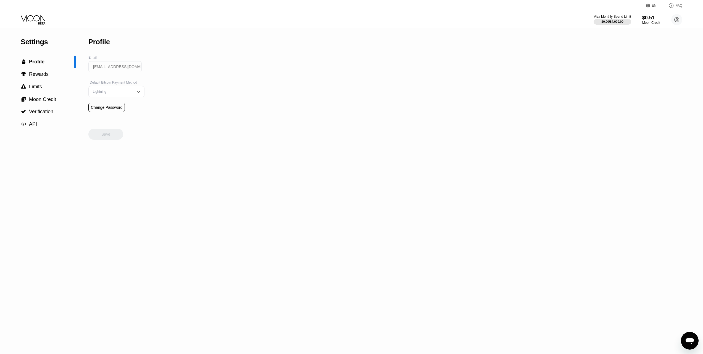
click at [32, 20] on icon at bounding box center [34, 20] width 26 height 10
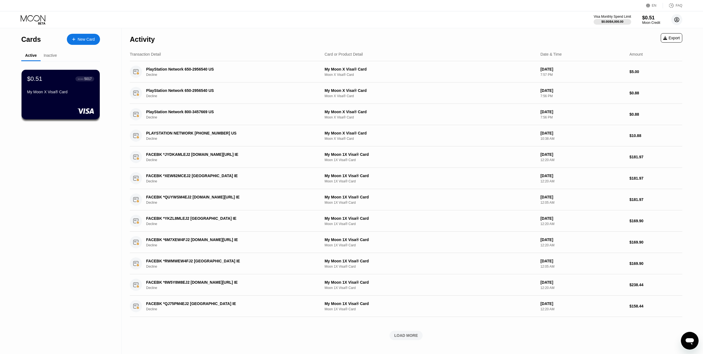
click at [677, 20] on icon at bounding box center [677, 19] width 3 height 3
click at [643, 86] on div "Careers" at bounding box center [642, 88] width 14 height 4
click at [656, 19] on div "$0.51" at bounding box center [652, 18] width 18 height 6
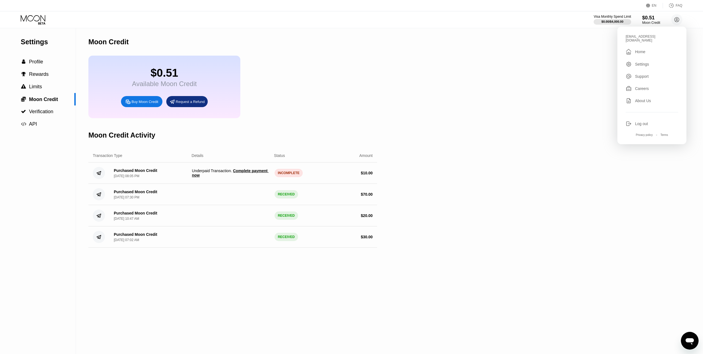
click at [248, 177] on span "Complete payment now" at bounding box center [230, 172] width 77 height 9
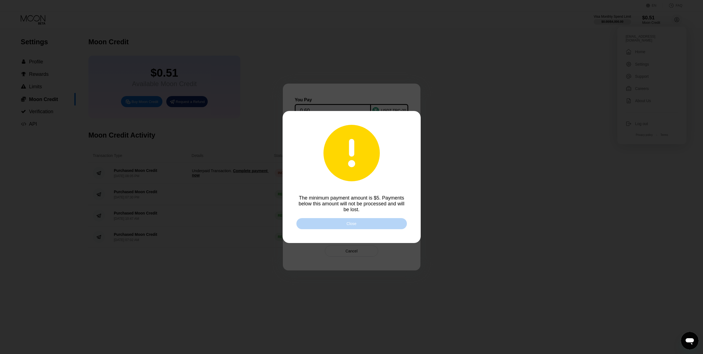
click at [330, 227] on div "Close" at bounding box center [352, 223] width 111 height 11
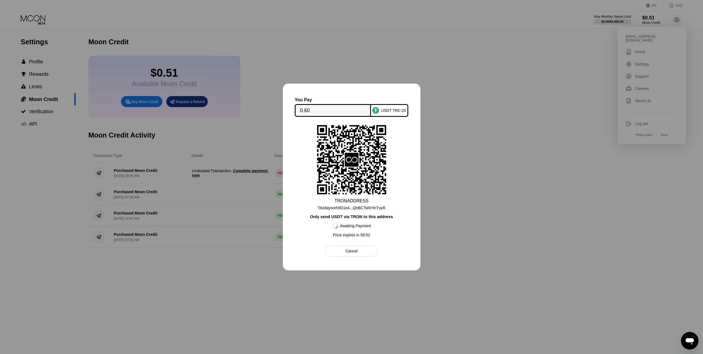
click at [345, 260] on div "You Pay 0.60 USDT TRC-20 TRON ADDRESS TAzdqyoorh9D1e4...QnBCTsRiYinTvyR Only se…" at bounding box center [352, 176] width 138 height 187
click at [349, 253] on div "Cancel" at bounding box center [352, 250] width 12 height 5
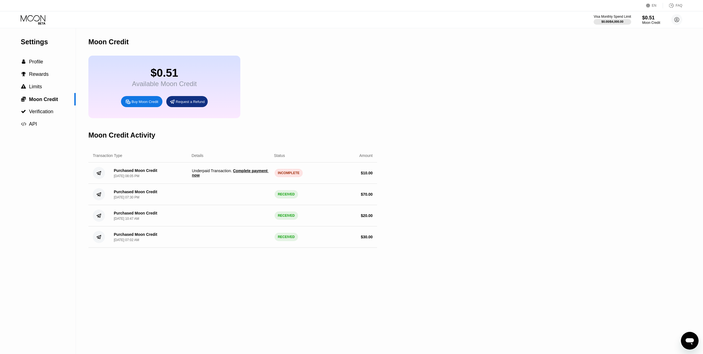
click at [254, 177] on span "Complete payment now" at bounding box center [230, 172] width 77 height 9
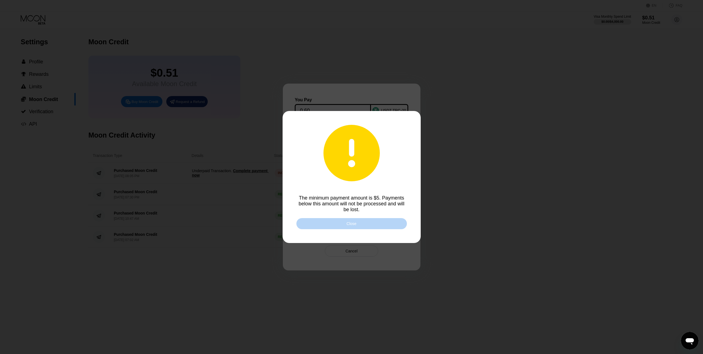
click at [357, 227] on div "Close" at bounding box center [352, 223] width 111 height 11
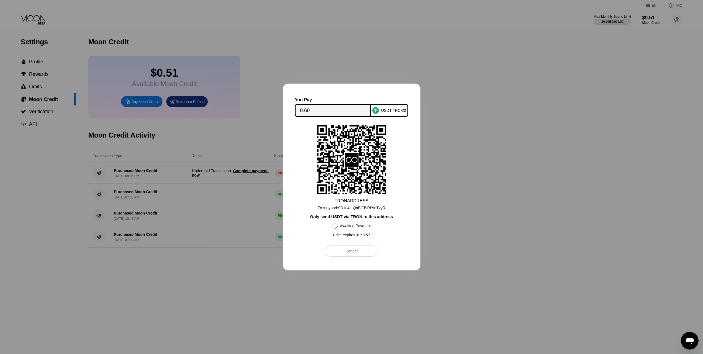
click at [355, 210] on div "TAzdqyoorh9D1e4...QnBCTsRiYinTvyR" at bounding box center [352, 207] width 68 height 4
click at [372, 216] on div "Only send USDT via TRON to this address" at bounding box center [351, 216] width 83 height 5
click at [371, 210] on div "TAzdqyoorh9D1e4...QnBCTsRiYinTvyR" at bounding box center [352, 207] width 68 height 4
click at [369, 247] on div "Cancel" at bounding box center [351, 250] width 53 height 11
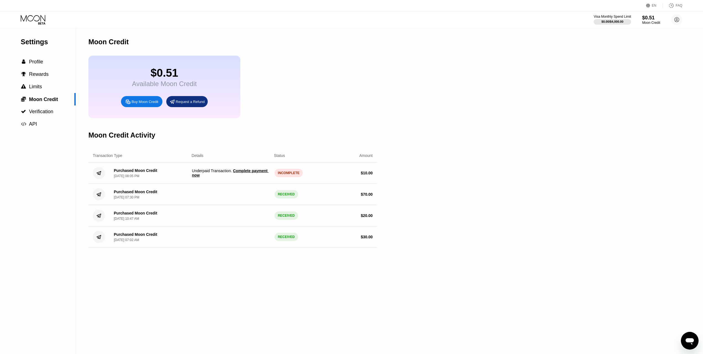
click at [287, 114] on div "$0.51 Available Moon Credit Buy Moon Credit Request a Refund" at bounding box center [232, 87] width 289 height 62
click at [27, 221] on div "Settings  Profile  Rewards  Limits  Moon Credit  Verification  API" at bounding box center [38, 190] width 76 height 325
click at [37, 62] on span "Profile" at bounding box center [36, 62] width 14 height 6
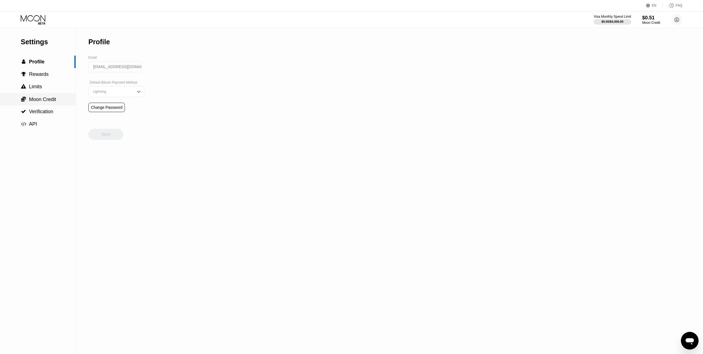
click at [47, 105] on div " Moon Credit" at bounding box center [38, 99] width 76 height 12
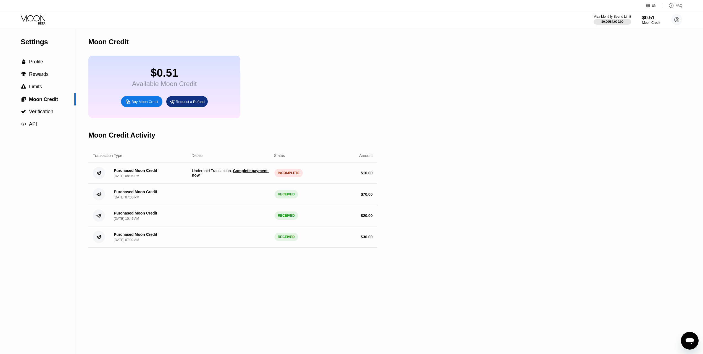
click at [41, 13] on div "Visa Monthly Spend Limit $0.00 / $4,000.00 $0.51 Moon Credit abdotantawya@gmail…" at bounding box center [351, 19] width 703 height 17
click at [39, 22] on icon at bounding box center [34, 20] width 26 height 10
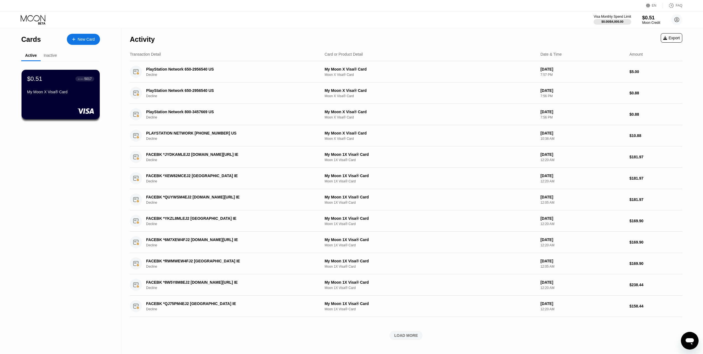
click at [51, 59] on div "Inactive" at bounding box center [50, 55] width 19 height 11
click at [49, 55] on div "Inactive" at bounding box center [50, 55] width 13 height 4
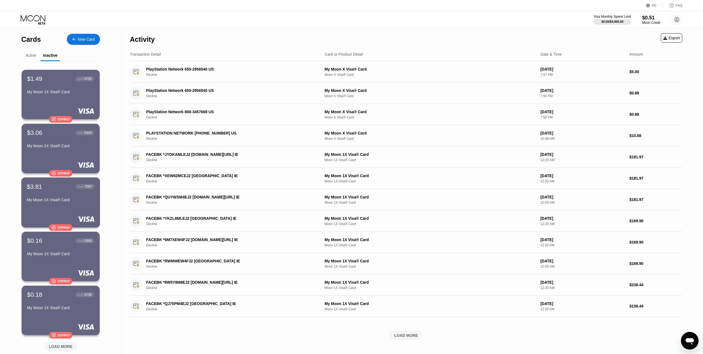
click at [57, 200] on div "My Moon 1X Visa® Card" at bounding box center [61, 199] width 68 height 4
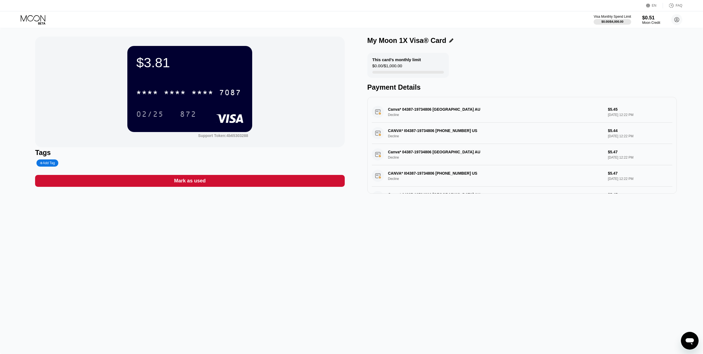
click at [199, 184] on div "Mark as used" at bounding box center [190, 180] width 32 height 6
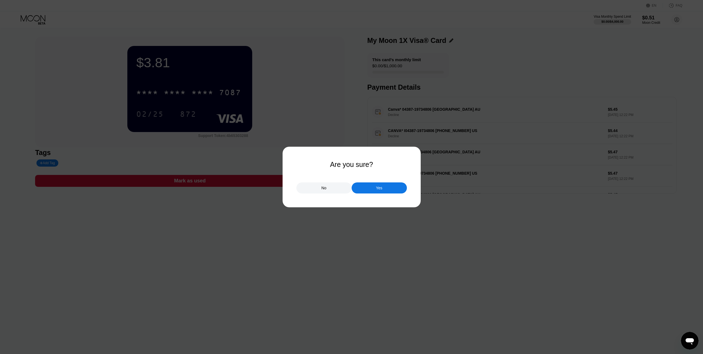
click at [374, 191] on div "Yes" at bounding box center [379, 187] width 55 height 11
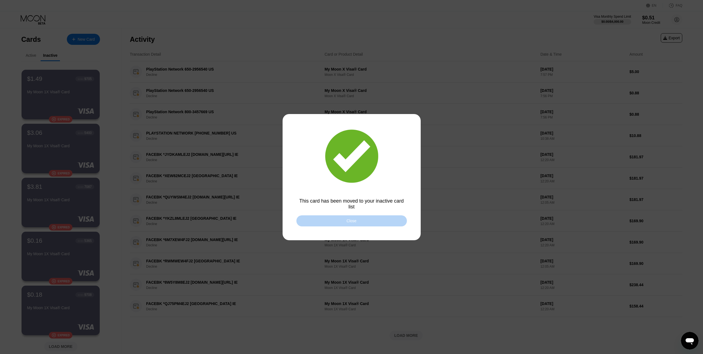
click at [337, 218] on div "Close" at bounding box center [352, 220] width 111 height 11
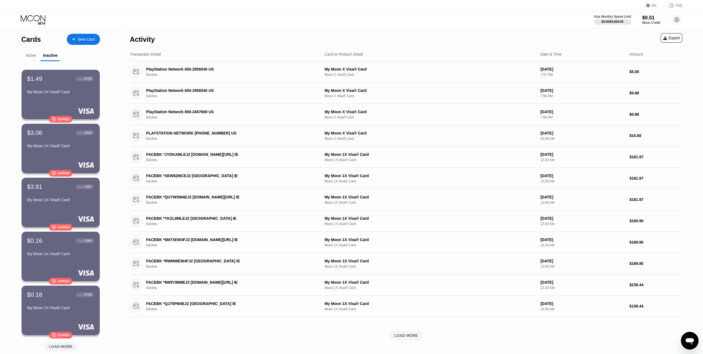
click at [28, 53] on div "Active" at bounding box center [30, 55] width 19 height 11
click at [36, 56] on div "Active" at bounding box center [31, 55] width 11 height 4
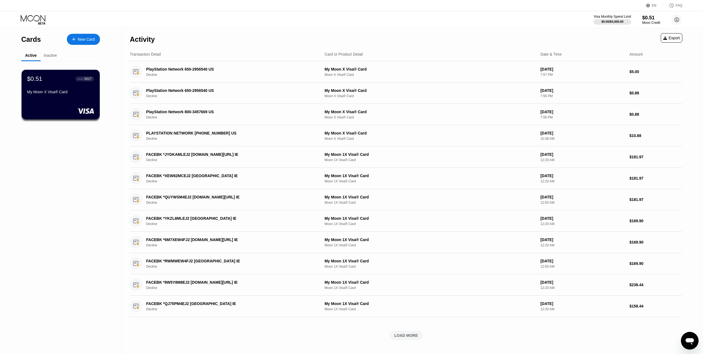
click at [52, 57] on div "Inactive" at bounding box center [50, 55] width 13 height 4
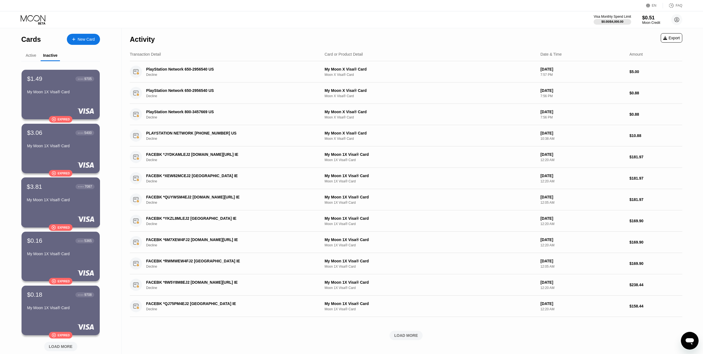
click at [53, 185] on div "$3.81 ● ● ● ● 7087" at bounding box center [61, 186] width 68 height 7
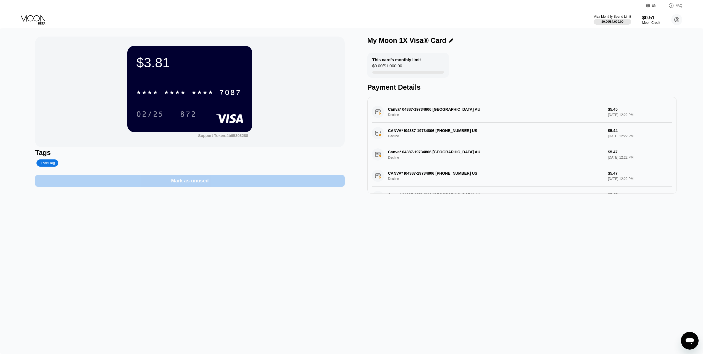
click at [198, 184] on div "Mark as unused" at bounding box center [190, 180] width 38 height 6
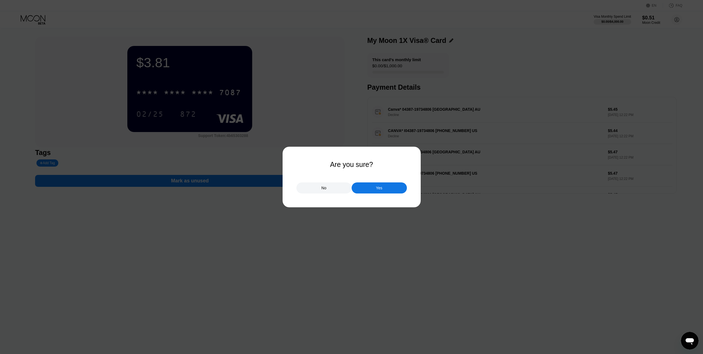
click at [382, 188] on div "Yes" at bounding box center [379, 187] width 6 height 5
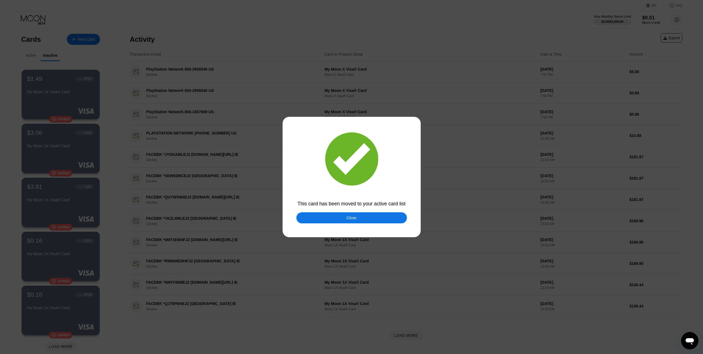
click at [348, 218] on div "Close" at bounding box center [352, 217] width 10 height 4
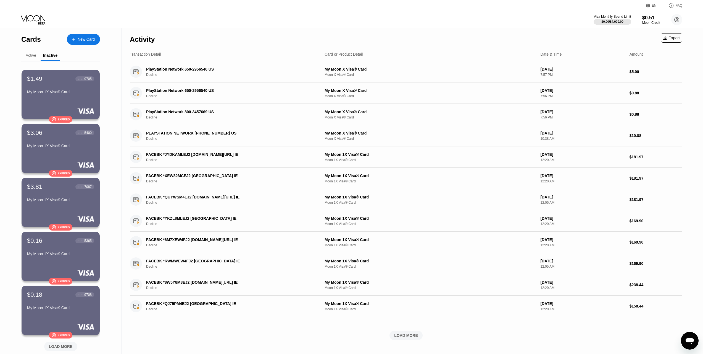
click at [27, 51] on div "Active" at bounding box center [30, 55] width 19 height 11
click at [27, 54] on div "Active" at bounding box center [31, 55] width 11 height 4
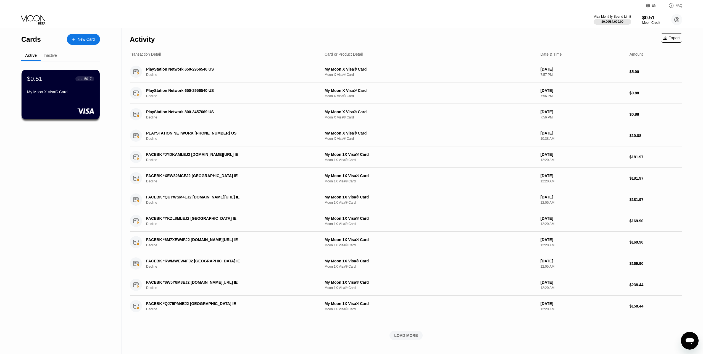
click at [61, 56] on div "Active Inactive" at bounding box center [60, 55] width 79 height 11
click at [55, 56] on div "Inactive" at bounding box center [50, 55] width 13 height 4
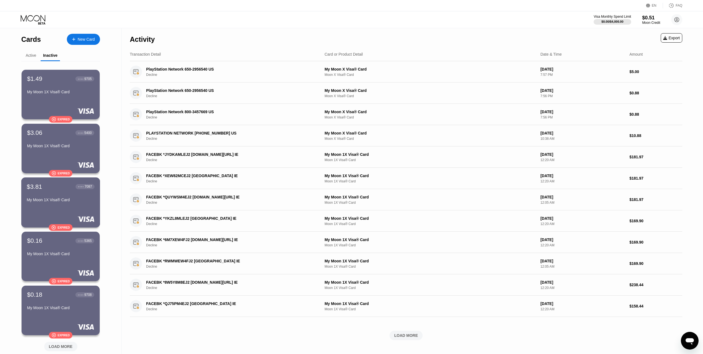
click at [57, 207] on div "$3.81 ● ● ● ● 7087 My Moon 1X Visa® Card  Expired" at bounding box center [60, 202] width 79 height 50
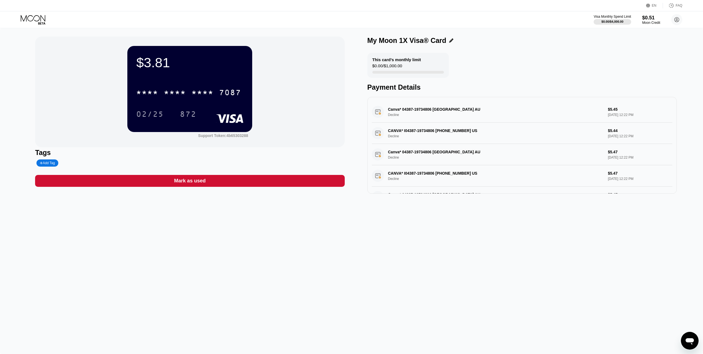
click at [160, 101] on div "* * * * * * * * * * * * 7087 02/25 872" at bounding box center [189, 97] width 107 height 33
click at [194, 91] on div "* * * *" at bounding box center [203, 93] width 22 height 9
click at [165, 163] on div "Tags Add Tag" at bounding box center [190, 157] width 310 height 18
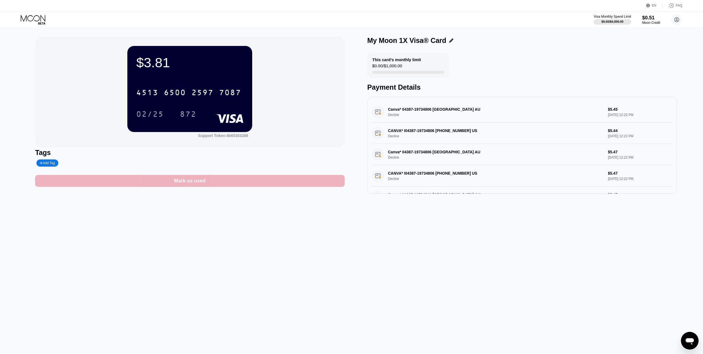
click at [198, 181] on div "Mark as used" at bounding box center [190, 180] width 32 height 6
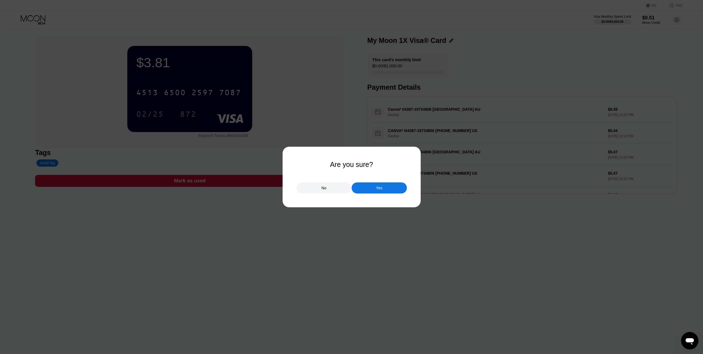
click at [380, 194] on div at bounding box center [354, 177] width 708 height 354
click at [378, 190] on div "Yes" at bounding box center [379, 187] width 6 height 5
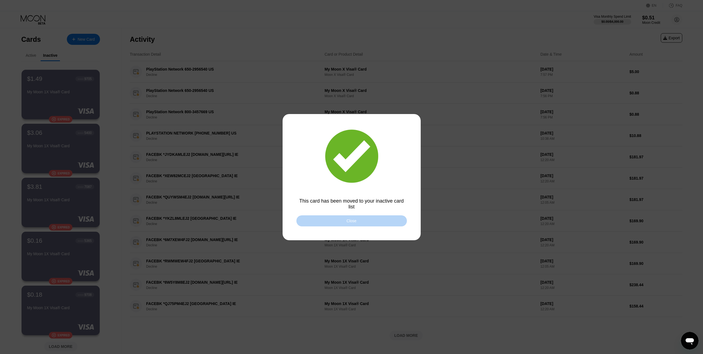
click at [330, 220] on div "Close" at bounding box center [352, 220] width 111 height 11
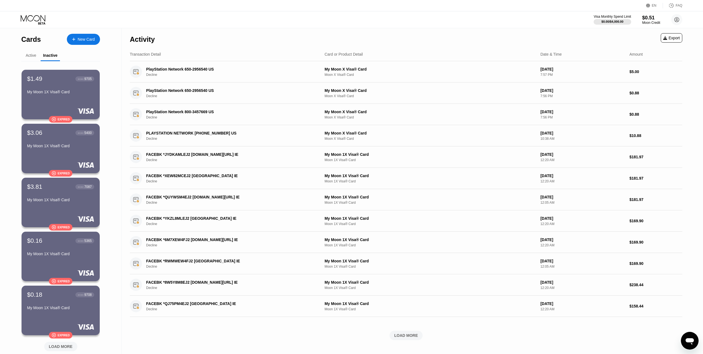
click at [64, 96] on div "My Moon 1X Visa® Card" at bounding box center [60, 93] width 67 height 7
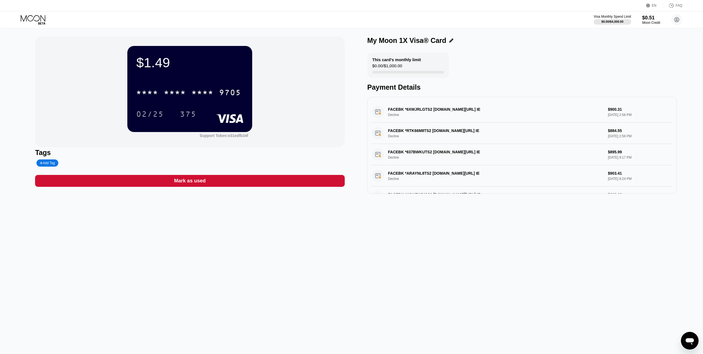
click at [177, 182] on div "Mark as used" at bounding box center [190, 180] width 32 height 6
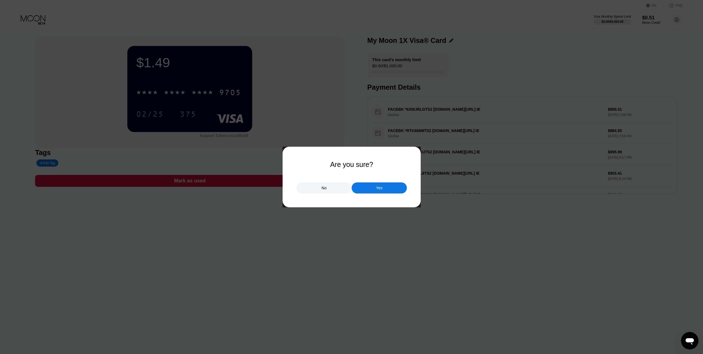
click at [381, 187] on div "Yes" at bounding box center [379, 187] width 6 height 5
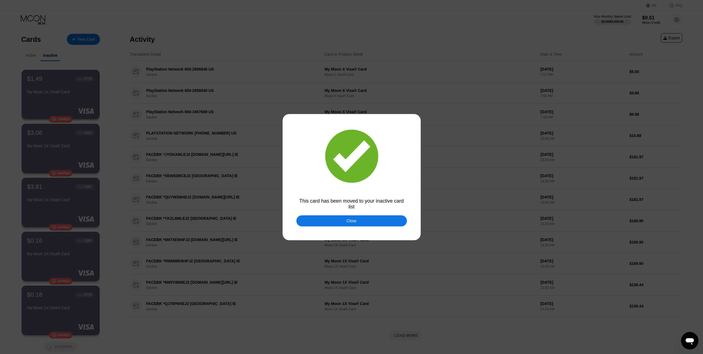
click at [65, 96] on div at bounding box center [354, 177] width 708 height 354
click at [81, 153] on div at bounding box center [354, 177] width 708 height 354
drag, startPoint x: 334, startPoint y: 208, endPoint x: 339, endPoint y: 224, distance: 16.7
click at [335, 211] on div "This card has been moved to your inactive card list Close" at bounding box center [351, 177] width 703 height 354
click at [339, 224] on div "Close" at bounding box center [352, 220] width 111 height 11
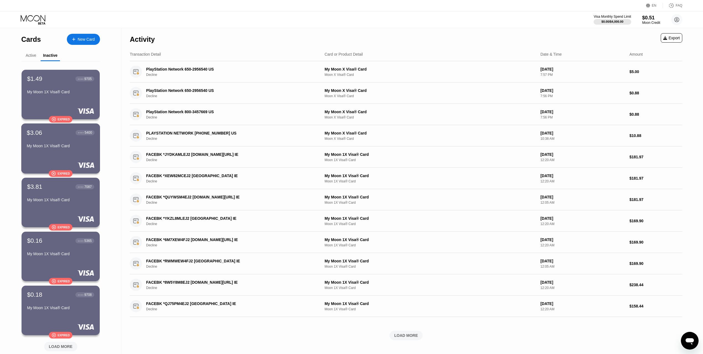
click at [73, 148] on div "My Moon 1X Visa® Card" at bounding box center [61, 145] width 68 height 4
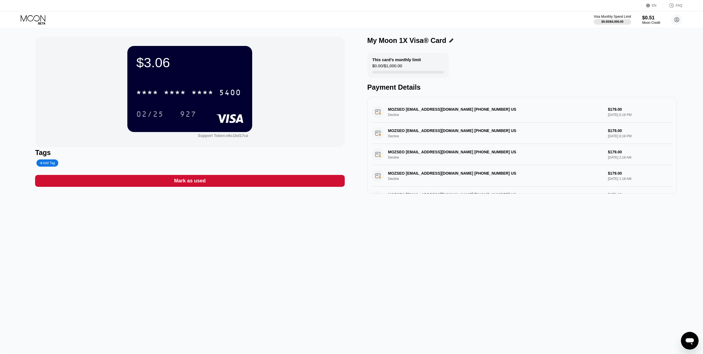
click at [231, 184] on div "Mark as used" at bounding box center [190, 181] width 310 height 12
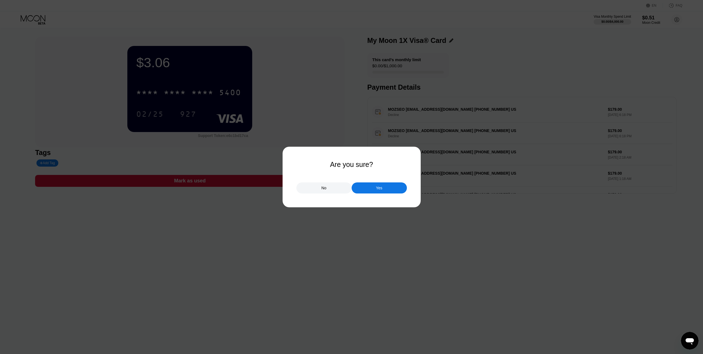
click at [367, 184] on div "Yes" at bounding box center [379, 187] width 55 height 11
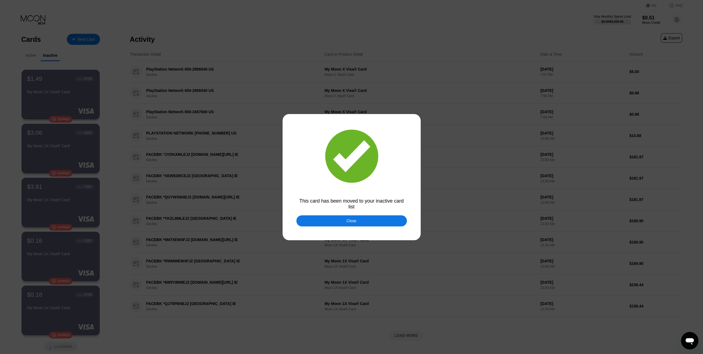
click at [372, 232] on div at bounding box center [354, 177] width 708 height 354
click at [360, 221] on div "Close" at bounding box center [352, 220] width 111 height 11
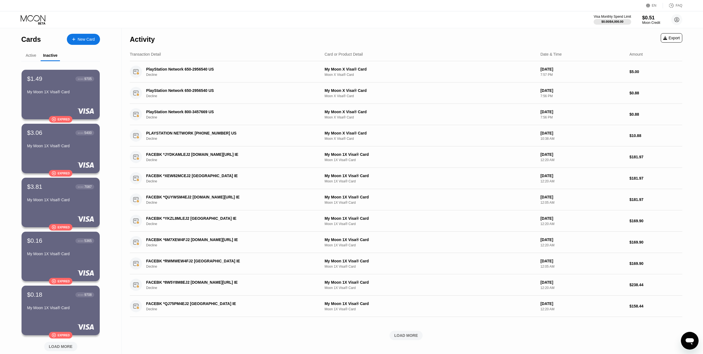
click at [27, 49] on div "Cards New Card Active Inactive $0.51 ● ● ● ● 5017 My Moon X Visa® Card $1.49 ● …" at bounding box center [60, 196] width 79 height 336
click at [27, 54] on div "Active" at bounding box center [31, 55] width 11 height 4
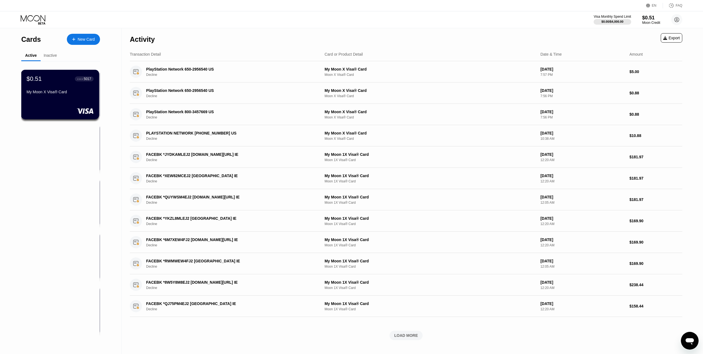
click at [49, 55] on div "Inactive" at bounding box center [50, 55] width 13 height 4
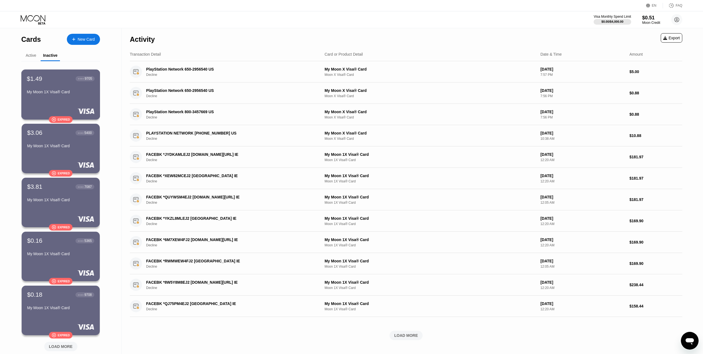
click at [65, 85] on div "$1.49 ● ● ● ● 9705 My Moon 1X Visa® Card" at bounding box center [61, 85] width 68 height 21
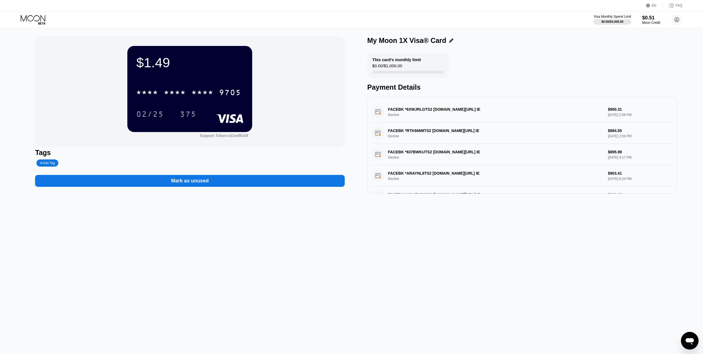
click at [210, 184] on div "Mark as unused" at bounding box center [190, 181] width 310 height 12
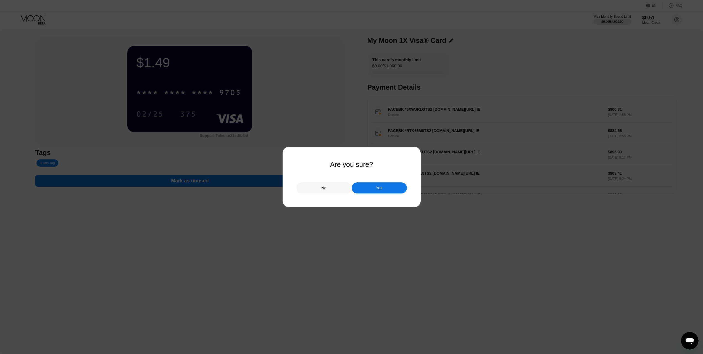
click at [393, 192] on div "Yes" at bounding box center [379, 187] width 55 height 11
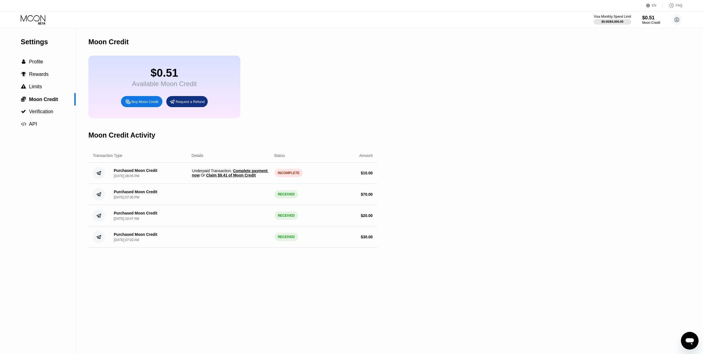
click at [240, 177] on span "Complete payment now" at bounding box center [230, 172] width 77 height 9
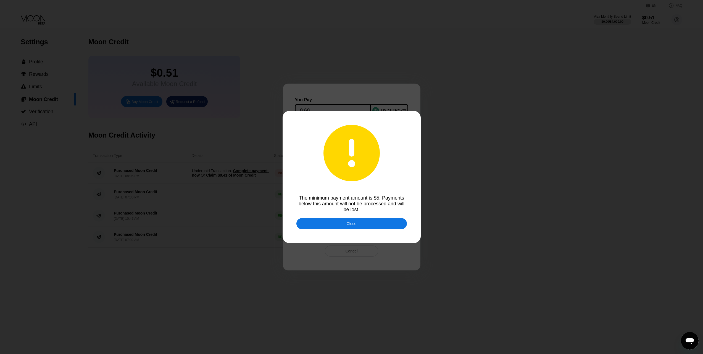
click at [430, 120] on div at bounding box center [354, 177] width 708 height 354
click at [374, 224] on div "Close" at bounding box center [352, 223] width 111 height 11
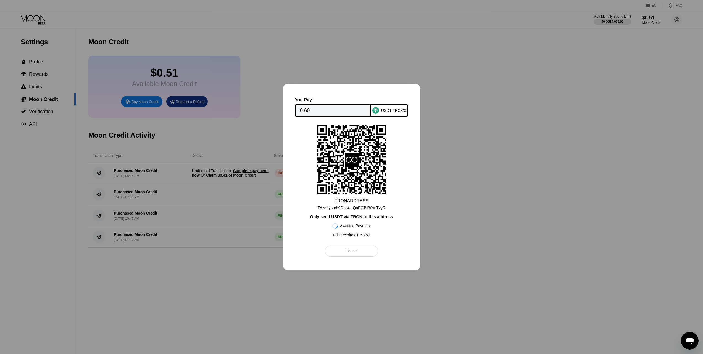
click at [430, 88] on div at bounding box center [351, 177] width 703 height 354
click at [351, 253] on div "Cancel" at bounding box center [352, 250] width 12 height 5
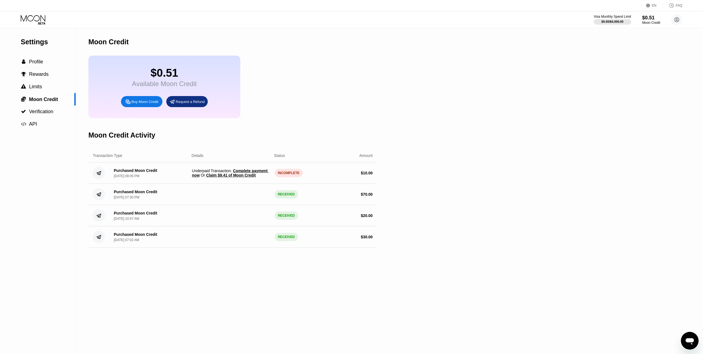
click at [231, 177] on span "Claim $9.41 of Moon Credit" at bounding box center [231, 175] width 50 height 4
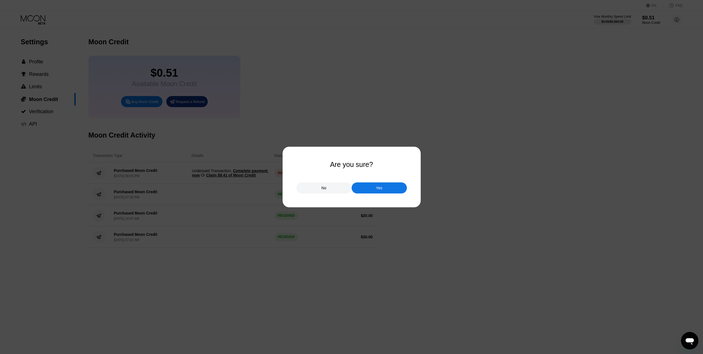
click at [381, 190] on div "Yes" at bounding box center [379, 187] width 6 height 5
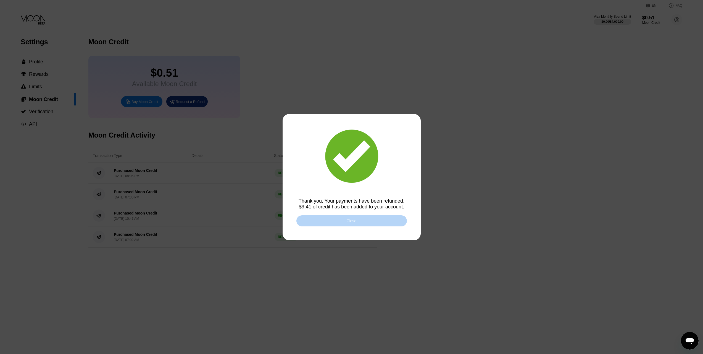
click at [338, 222] on div "Close" at bounding box center [352, 220] width 111 height 11
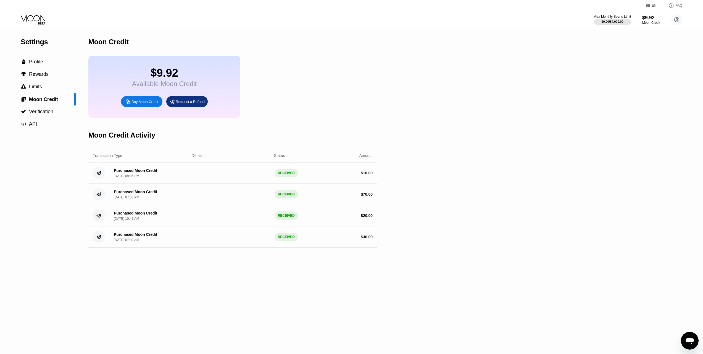
click at [34, 18] on icon at bounding box center [34, 20] width 26 height 10
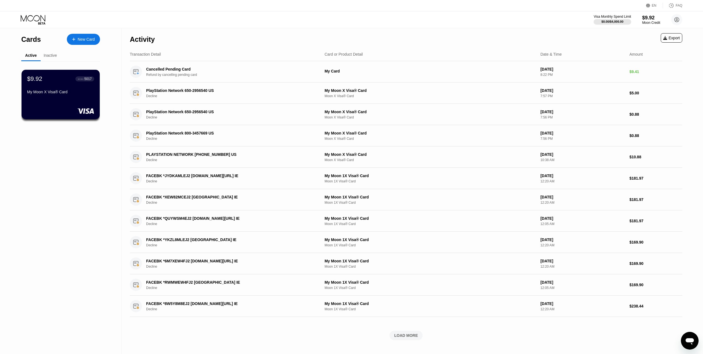
click at [74, 38] on icon at bounding box center [73, 39] width 3 height 4
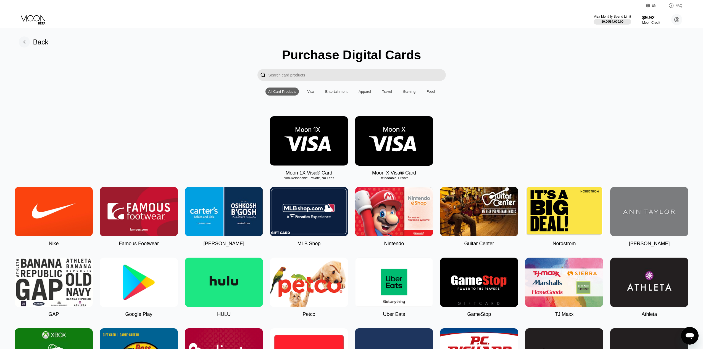
click at [293, 143] on img at bounding box center [309, 140] width 78 height 49
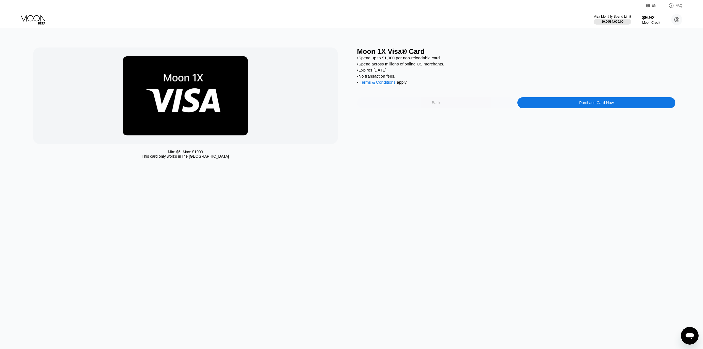
click at [436, 108] on div "Back" at bounding box center [436, 102] width 158 height 11
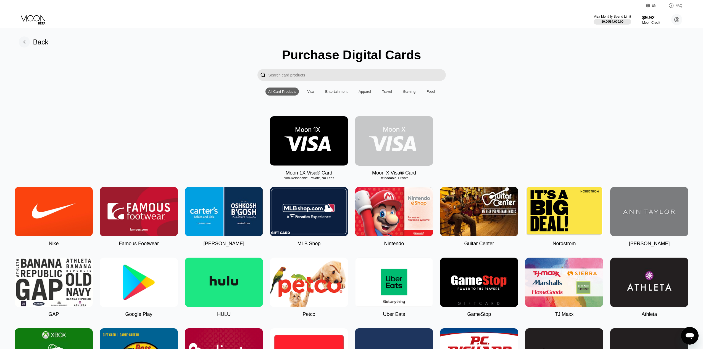
click at [420, 142] on img at bounding box center [394, 140] width 78 height 49
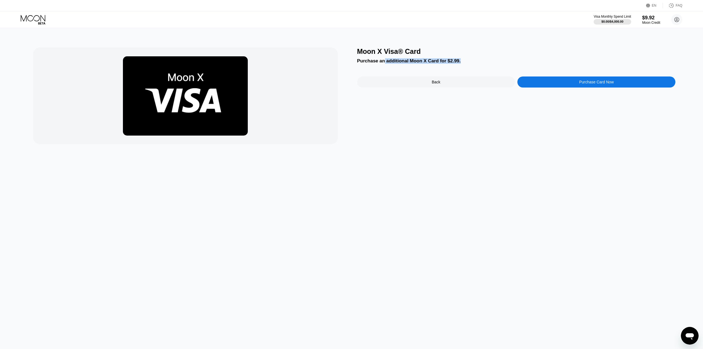
drag, startPoint x: 383, startPoint y: 63, endPoint x: 468, endPoint y: 60, distance: 85.2
click at [468, 60] on div "Purchase an additional Moon X Card for $2.99." at bounding box center [516, 61] width 319 height 6
click at [448, 84] on div "Back" at bounding box center [436, 82] width 158 height 11
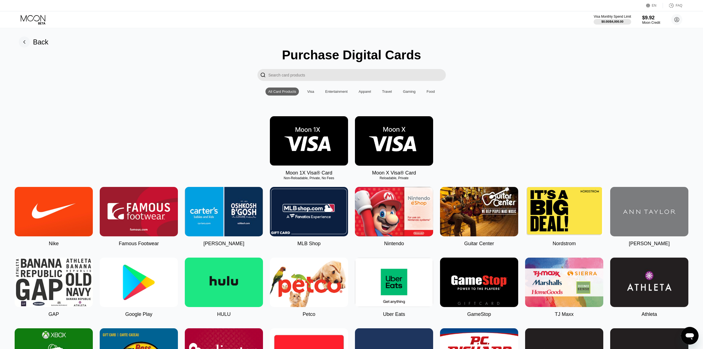
click at [330, 132] on img at bounding box center [309, 140] width 78 height 49
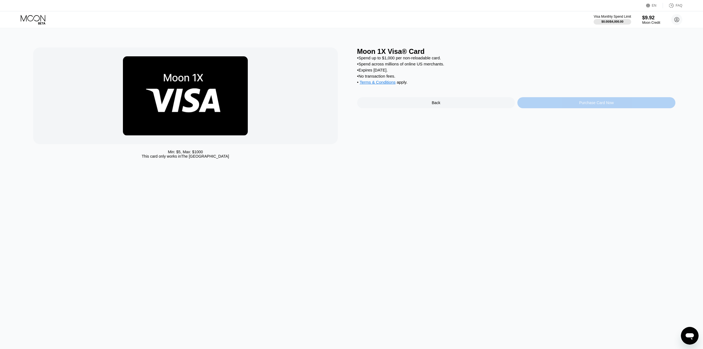
click at [566, 108] on div "Purchase Card Now" at bounding box center [597, 102] width 158 height 11
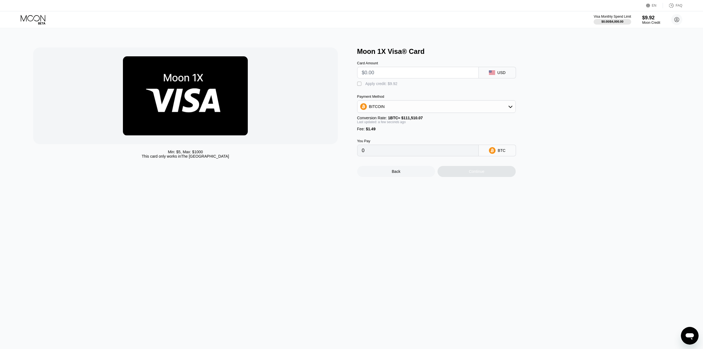
click at [392, 74] on input "text" at bounding box center [418, 72] width 112 height 11
type input "$5"
type input "0.00005821"
click at [562, 102] on div "Moon 1X Visa® Card Card Amount $5 USD  Apply credit: $6.49 Payment Method BITC…" at bounding box center [516, 113] width 319 height 130
drag, startPoint x: 356, startPoint y: 134, endPoint x: 381, endPoint y: 135, distance: 24.9
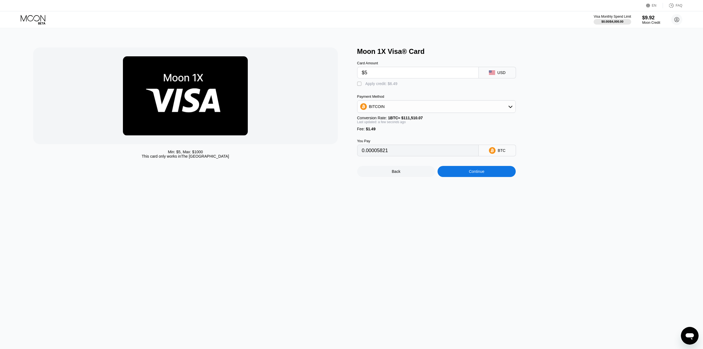
click at [381, 135] on div "Min: $ 5 , Max: $ 1000 This card only works in The United States Moon 1X Visa® …" at bounding box center [351, 113] width 637 height 130
drag, startPoint x: 373, startPoint y: 132, endPoint x: 366, endPoint y: 131, distance: 7.6
click at [366, 131] on span "$1.49" at bounding box center [371, 129] width 10 height 4
click at [375, 70] on input "$5" at bounding box center [418, 72] width 112 height 11
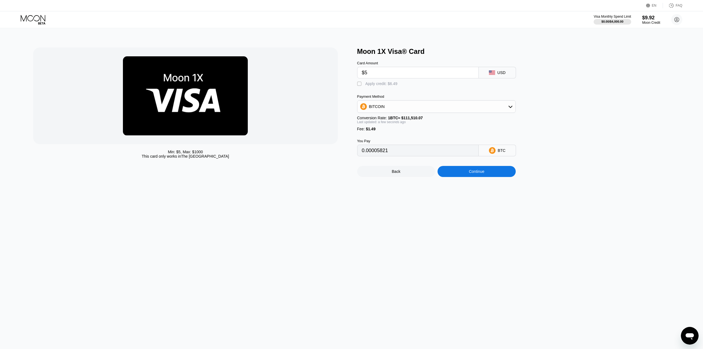
type input "$9"
type input "0.00009408"
type input "$9.9"
type input "0.00010215"
type input "$9.92"
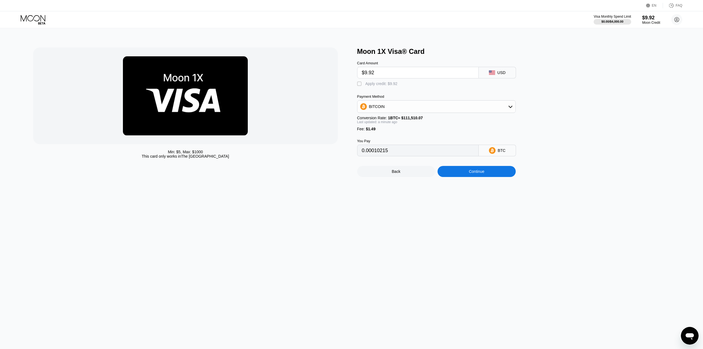
type input "0.00010233"
type input "$9.92"
click at [362, 216] on div "Min: $ 5 , Max: $ 1000 This card only works in The United States Moon 1X Visa® …" at bounding box center [352, 188] width 708 height 321
click at [473, 174] on div "Continue" at bounding box center [476, 171] width 15 height 4
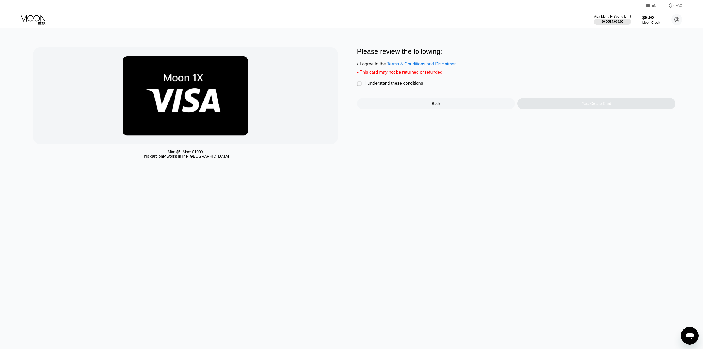
click at [403, 106] on div "Back" at bounding box center [436, 103] width 158 height 11
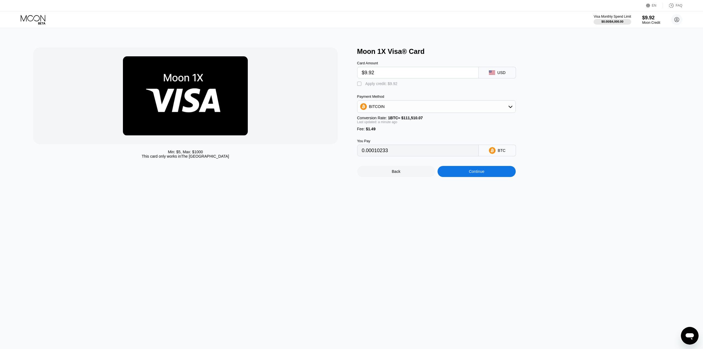
click at [363, 86] on div " Apply credit: $9.92" at bounding box center [378, 84] width 43 height 6
type input "0.00001336"
click at [490, 177] on div "Continue" at bounding box center [477, 171] width 78 height 11
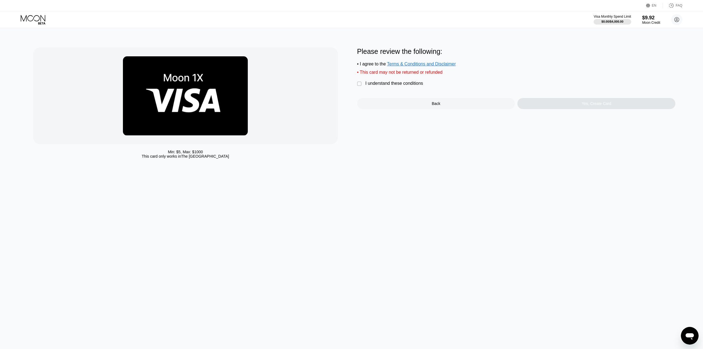
click at [357, 84] on div "Min: $ 5 , Max: $ 1000 This card only works in The United States Please review …" at bounding box center [351, 105] width 637 height 114
click at [363, 86] on div " I understand these conditions" at bounding box center [391, 84] width 69 height 6
click at [593, 118] on div "Please review the following: • I agree to the Terms & Conditions and Disclaimer…" at bounding box center [516, 105] width 319 height 114
click at [608, 104] on div "Yes, Create Card" at bounding box center [597, 103] width 158 height 11
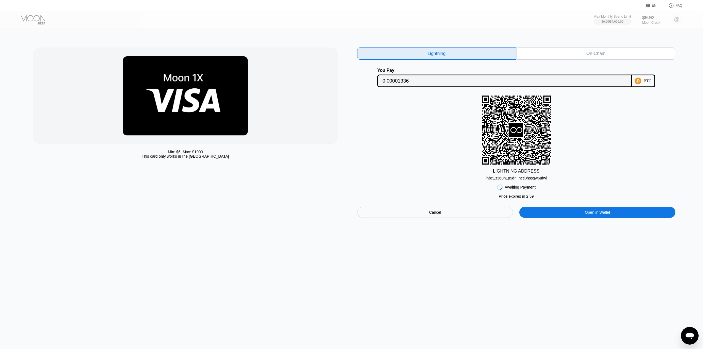
click at [435, 206] on div "Awaiting Payment Price expires in 2 : 59 Cancel Open in Wallet" at bounding box center [516, 199] width 319 height 38
click at [435, 213] on div "Cancel" at bounding box center [435, 212] width 156 height 11
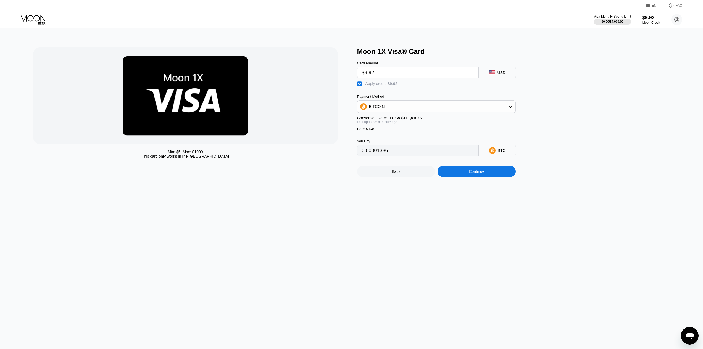
drag, startPoint x: 378, startPoint y: 74, endPoint x: 365, endPoint y: 73, distance: 13.0
click at [365, 73] on input "$9.92" at bounding box center [418, 72] width 112 height 11
type input "$8"
type input "0"
type input "$8."
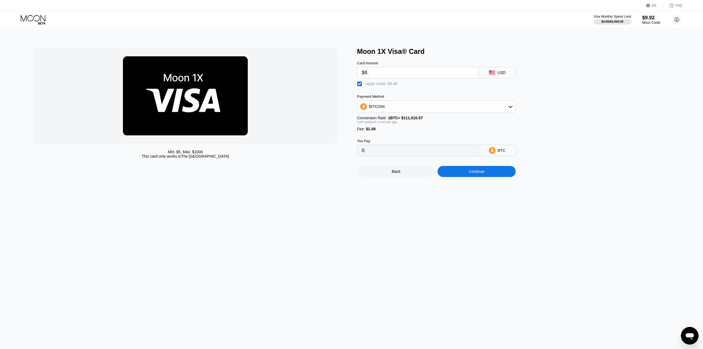
click at [394, 70] on input "$8." at bounding box center [418, 72] width 112 height 11
drag, startPoint x: 394, startPoint y: 70, endPoint x: 387, endPoint y: 70, distance: 7.7
click at [387, 70] on input "$8." at bounding box center [418, 72] width 112 height 11
type input "$8.43"
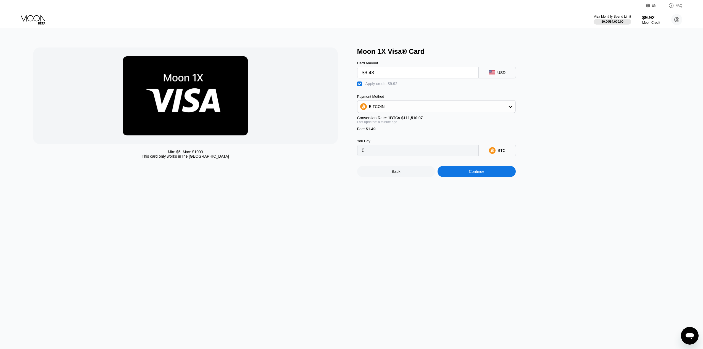
click at [602, 232] on div "Min: $ 5 , Max: $ 1000 This card only works in The United States Moon 1X Visa® …" at bounding box center [352, 188] width 708 height 321
click at [491, 177] on div "Continue" at bounding box center [477, 171] width 78 height 11
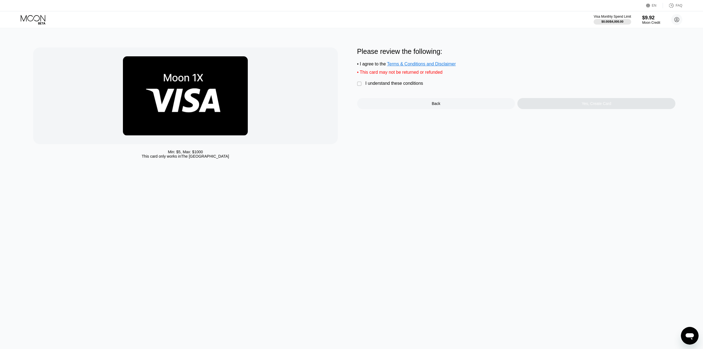
click at [429, 105] on div "Back" at bounding box center [436, 103] width 158 height 11
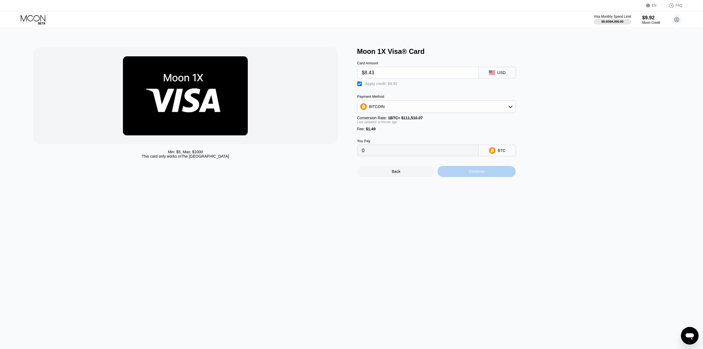
click at [484, 174] on div "Continue" at bounding box center [476, 171] width 15 height 4
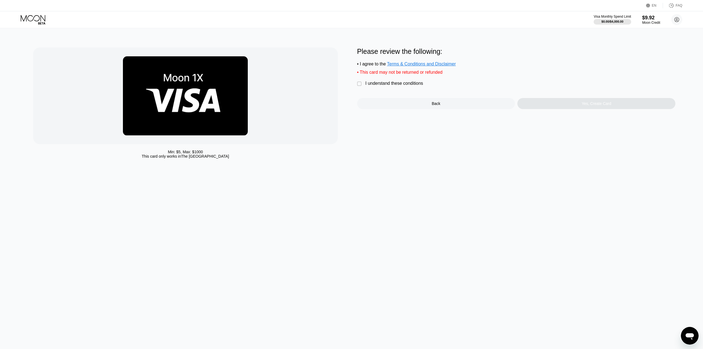
click at [375, 86] on div "I understand these conditions" at bounding box center [395, 83] width 58 height 5
click at [600, 106] on div "Yes, Create Card" at bounding box center [597, 103] width 30 height 4
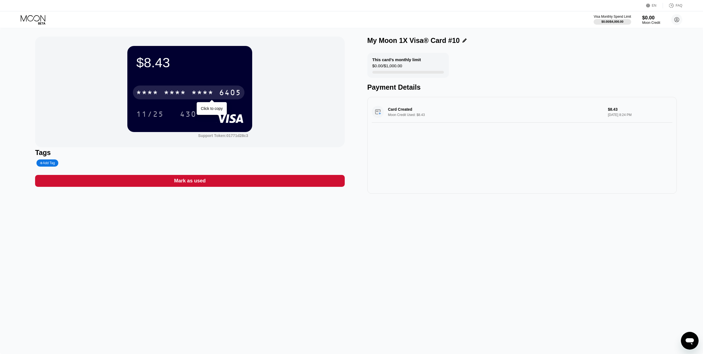
click at [219, 92] on div "6405" at bounding box center [230, 93] width 22 height 9
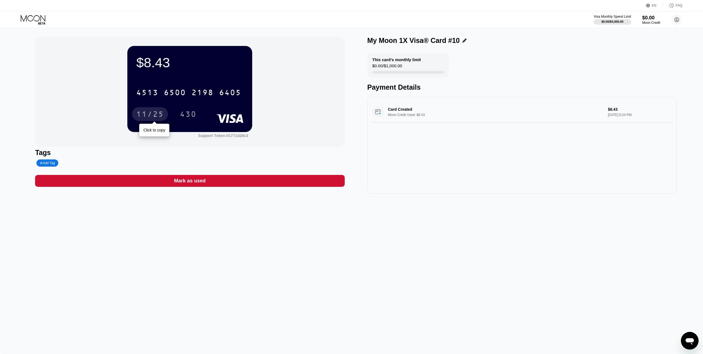
click at [150, 114] on div "11/25" at bounding box center [150, 114] width 28 height 9
click at [196, 115] on div "430" at bounding box center [188, 114] width 17 height 9
click at [45, 18] on icon at bounding box center [34, 20] width 26 height 10
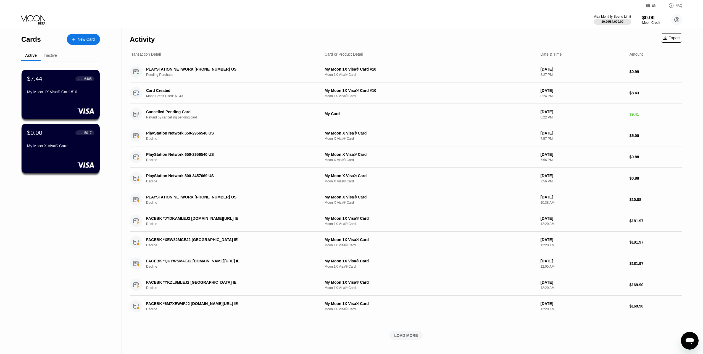
click at [380, 22] on div "Visa Monthly Spend Limit $0.99 / $4,000.00 $0.00 Moon Credit [EMAIL_ADDRESS][DO…" at bounding box center [351, 19] width 703 height 17
click at [84, 101] on div "$7.44 ● ● ● ● 6405 My Moon 1X Visa® Card #10" at bounding box center [60, 94] width 79 height 50
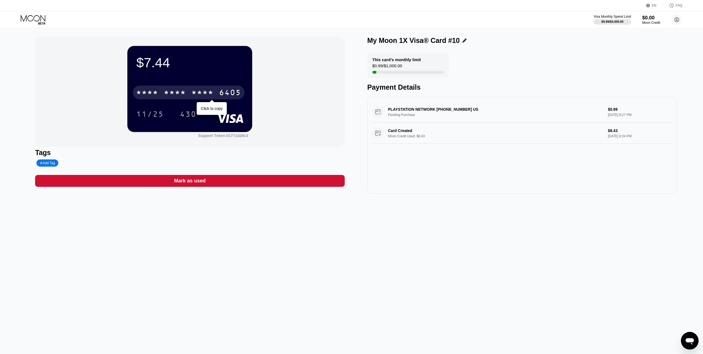
click at [213, 93] on div "* * * *" at bounding box center [203, 93] width 22 height 9
click at [181, 112] on div "430" at bounding box center [188, 114] width 17 height 9
